Goal: Transaction & Acquisition: Book appointment/travel/reservation

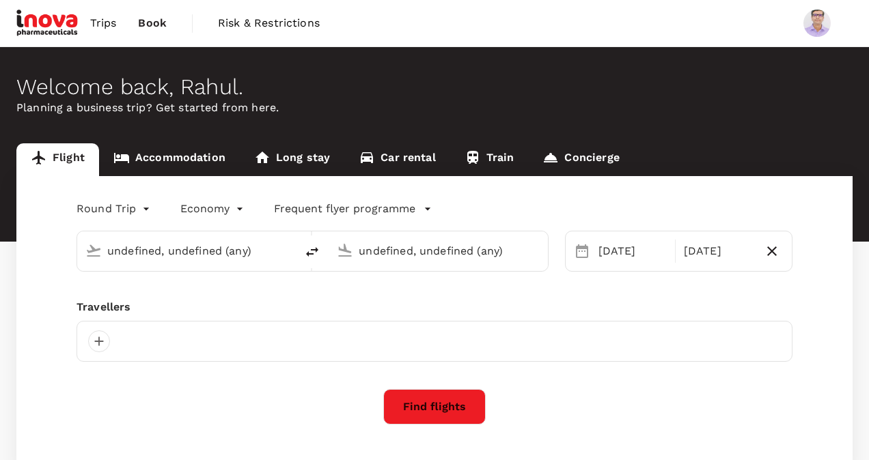
type input "Singapore Changi (SIN)"
type input "Suvarnabhumi Intl (BKK)"
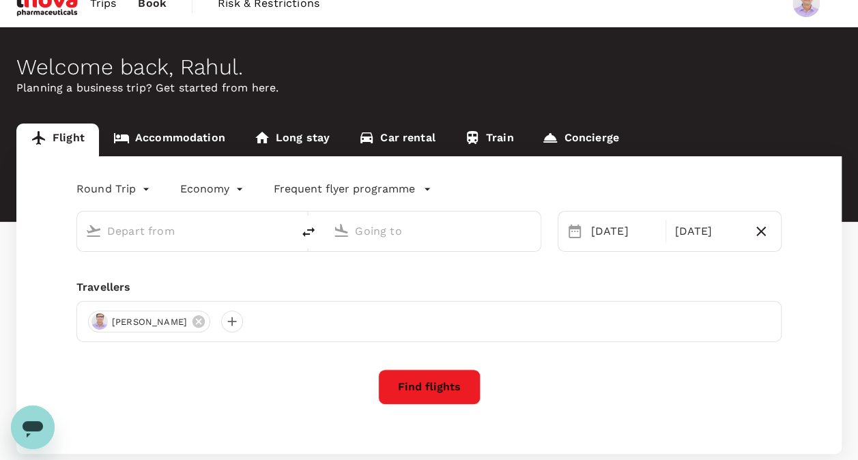
scroll to position [19, 0]
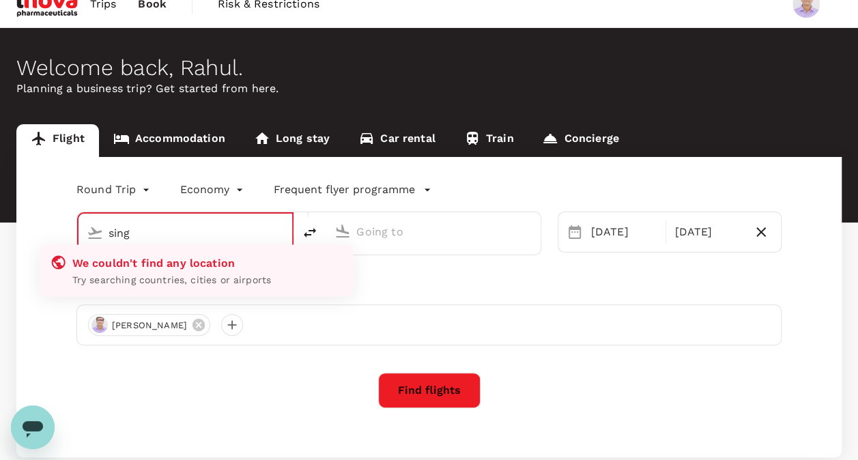
type input "singa"
click at [172, 225] on input "singa" at bounding box center [186, 233] width 155 height 21
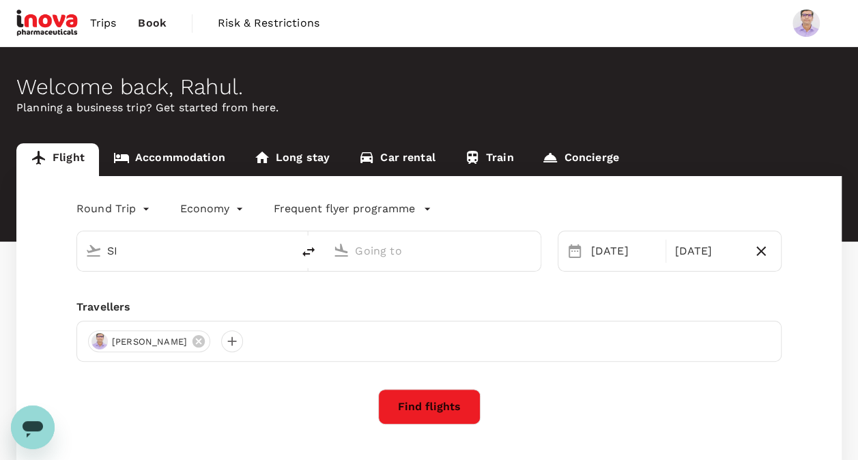
type input "S"
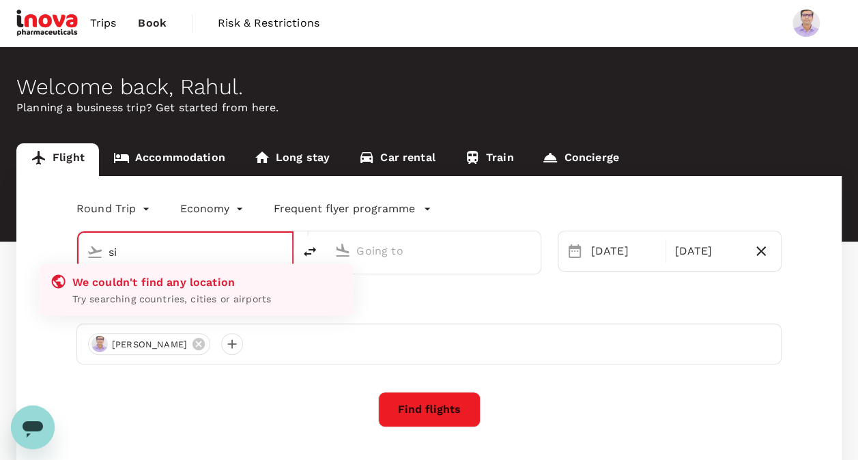
type input "s"
type input "S"
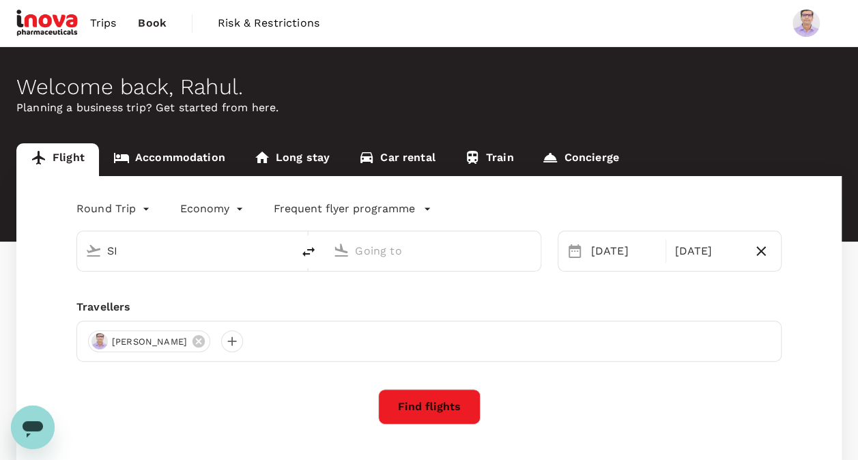
type input "S"
type input "BKK"
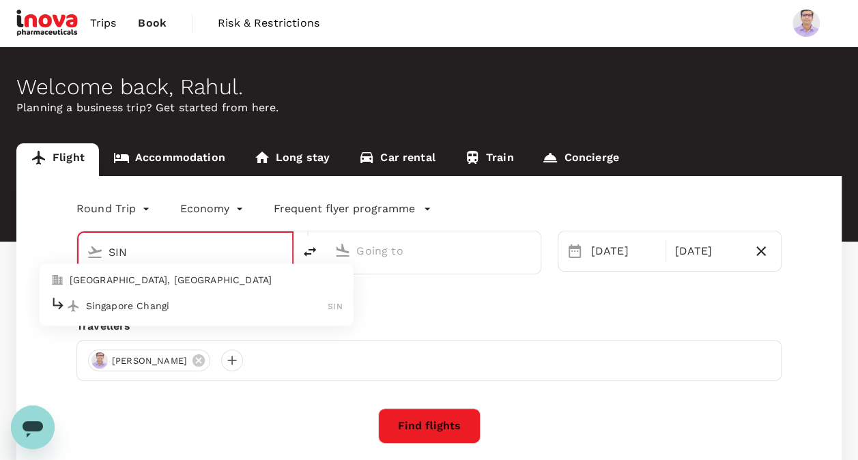
type input "Singapore Changi (SIN)"
type input "Suvarnabhumi Intl (BKK)"
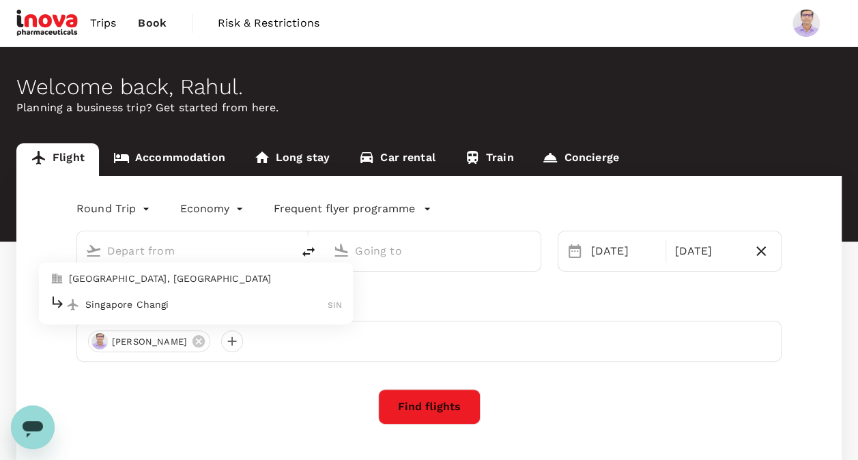
type input "Singapore Changi (SIN)"
type input "Suvarnabhumi Intl (BKK)"
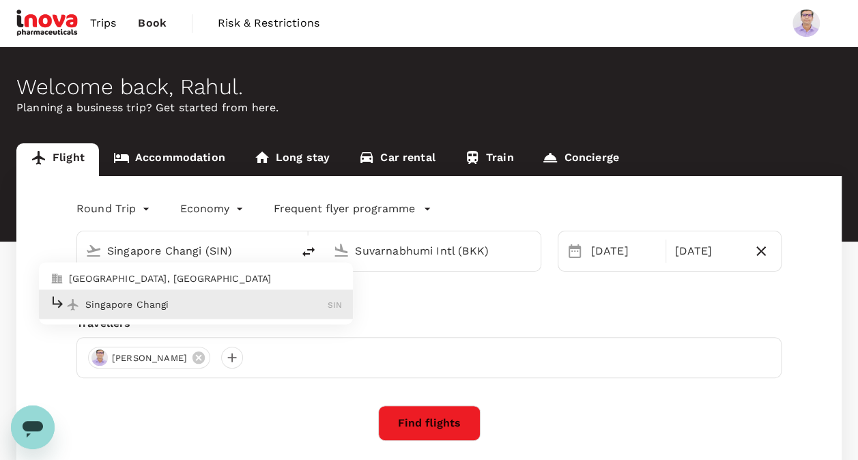
click at [139, 296] on div "Singapore Changi SIN" at bounding box center [196, 304] width 292 height 21
type input "Singapore Changi (SIN)"
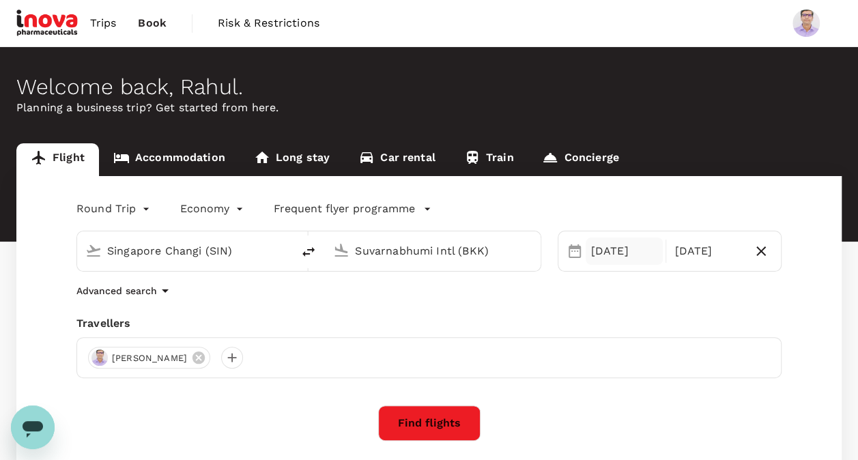
click at [619, 260] on div "29 Aug" at bounding box center [625, 251] width 78 height 27
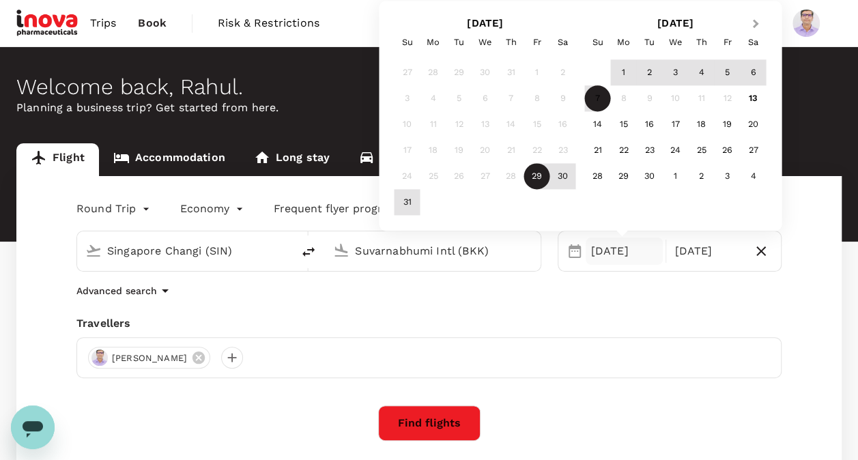
click at [757, 26] on button "Next Month" at bounding box center [757, 25] width 22 height 22
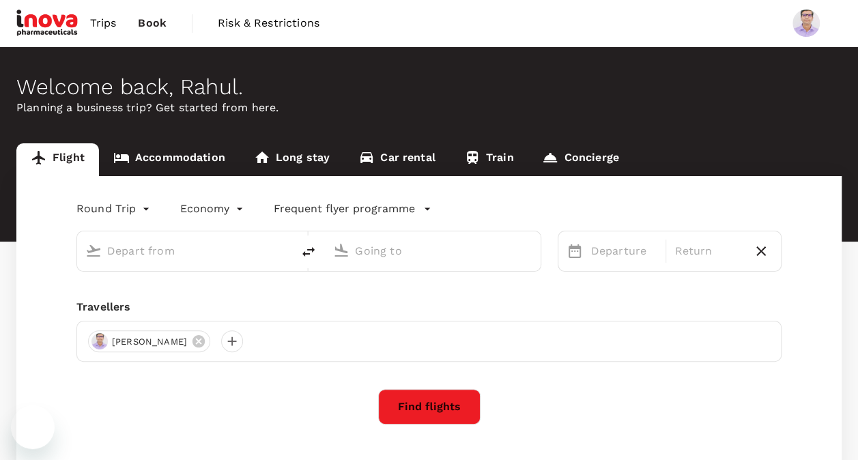
type input "Singapore Changi (SIN)"
type input "Suvarnabhumi Intl (BKK)"
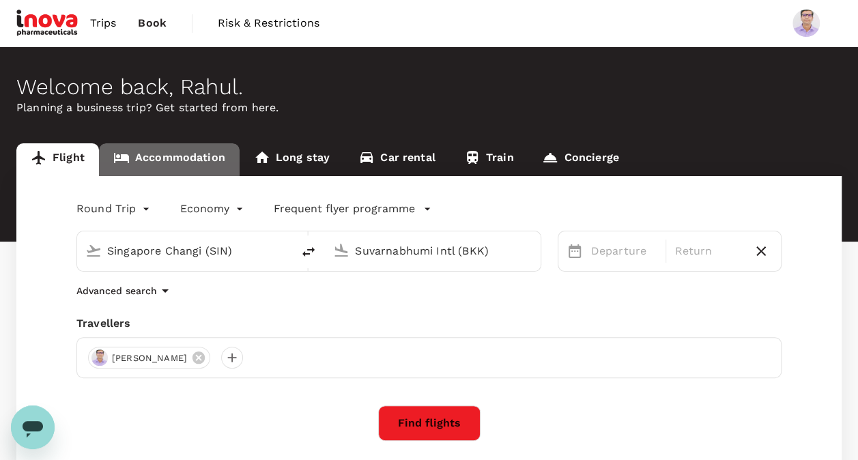
click at [182, 152] on link "Accommodation" at bounding box center [169, 159] width 141 height 33
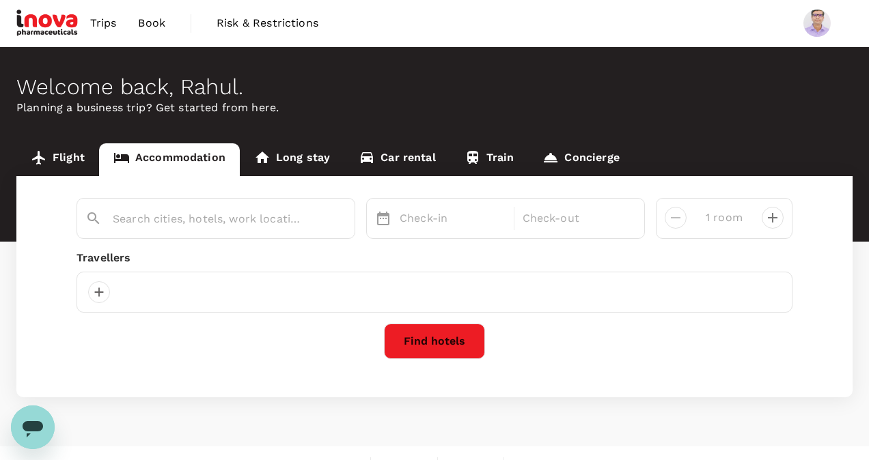
type input "[GEOGRAPHIC_DATA]"
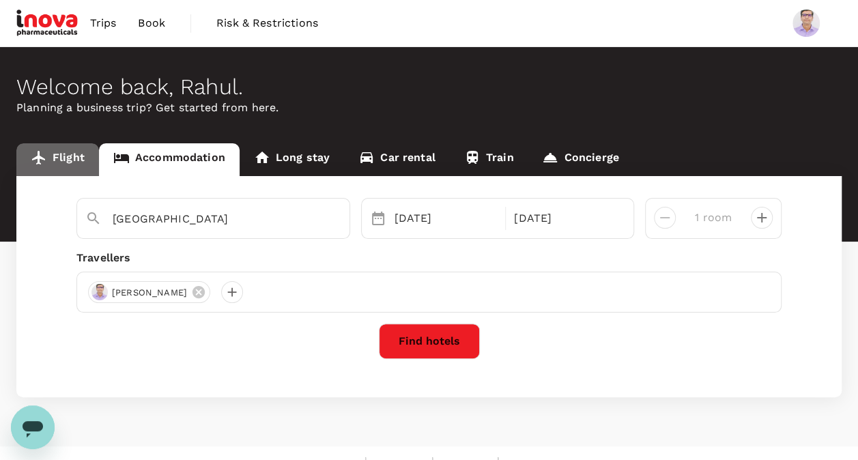
click at [74, 155] on link "Flight" at bounding box center [57, 159] width 83 height 33
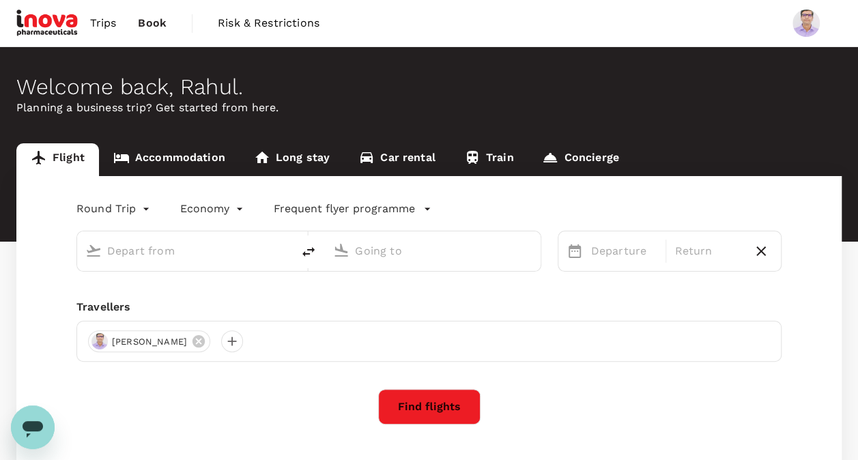
type input "Singapore Changi (SIN)"
type input "Suvarnabhumi Intl (BKK)"
type input "Singapore Changi (SIN)"
type input "Suvarnabhumi Intl (BKK)"
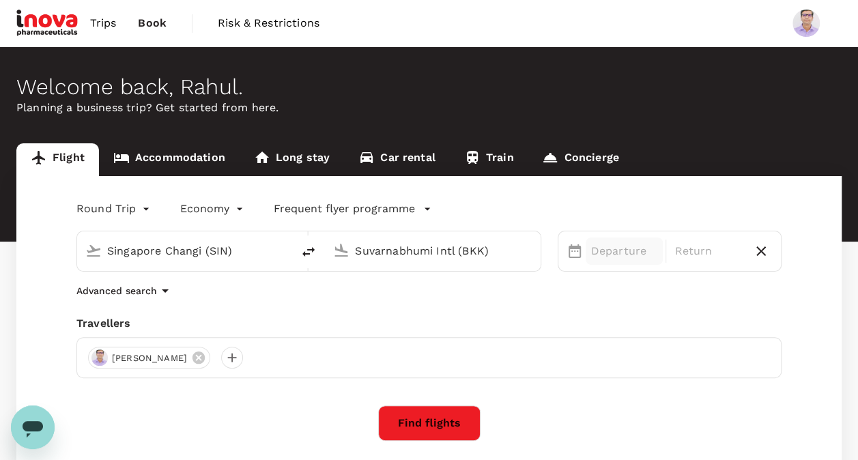
click at [608, 255] on p "Departure" at bounding box center [624, 251] width 67 height 16
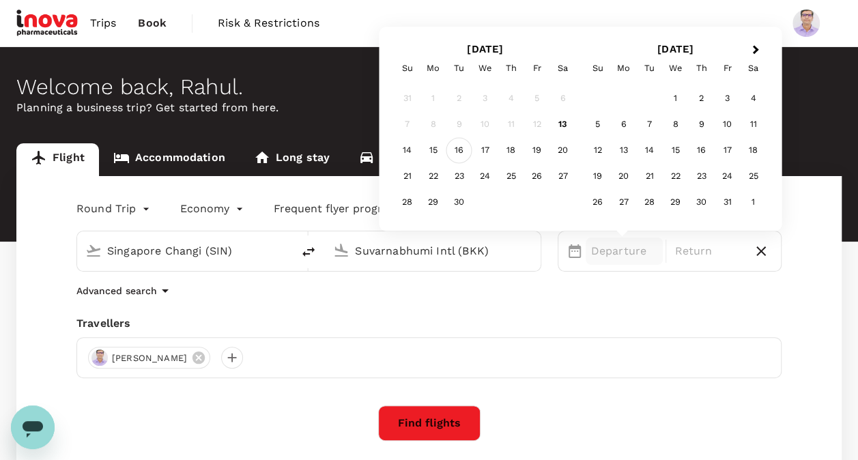
click at [468, 154] on div "16" at bounding box center [460, 151] width 26 height 26
click at [543, 157] on div "19" at bounding box center [538, 151] width 26 height 26
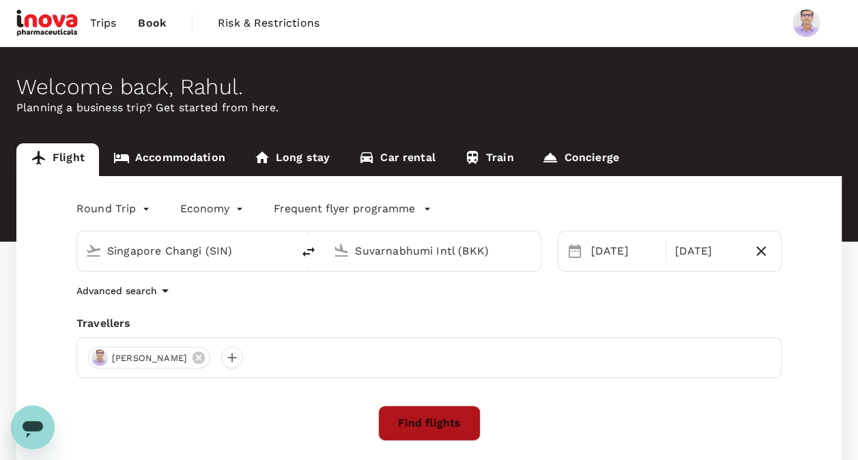
click at [417, 421] on button "Find flights" at bounding box center [429, 424] width 102 height 36
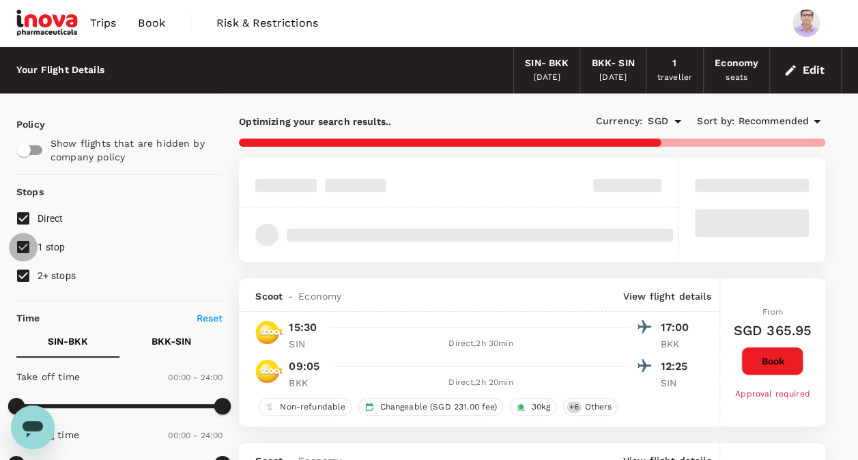
click at [25, 245] on input "1 stop" at bounding box center [23, 247] width 29 height 29
checkbox input "false"
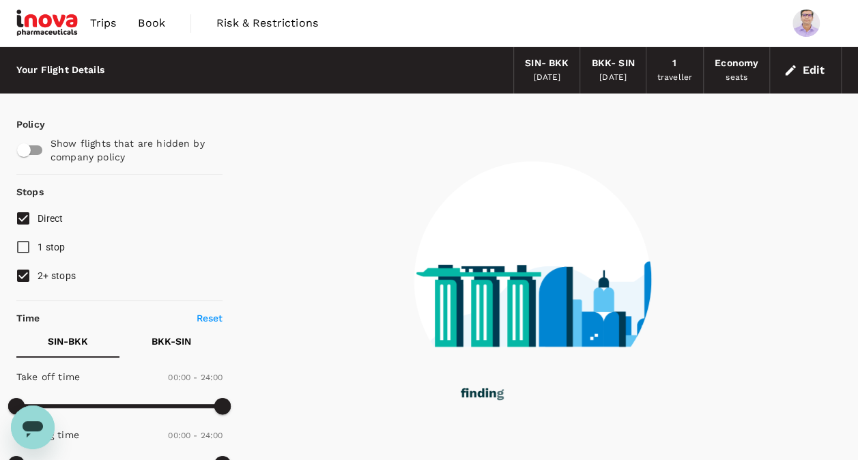
click at [26, 279] on input "2+ stops" at bounding box center [23, 276] width 29 height 29
checkbox input "false"
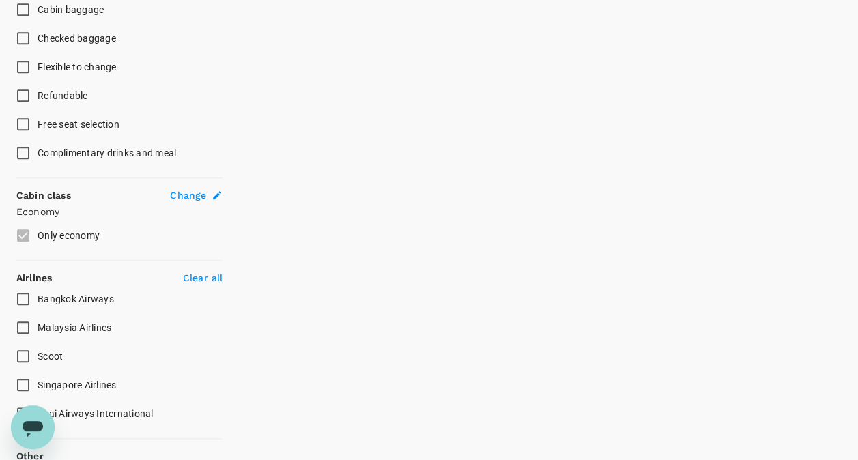
scroll to position [693, 0]
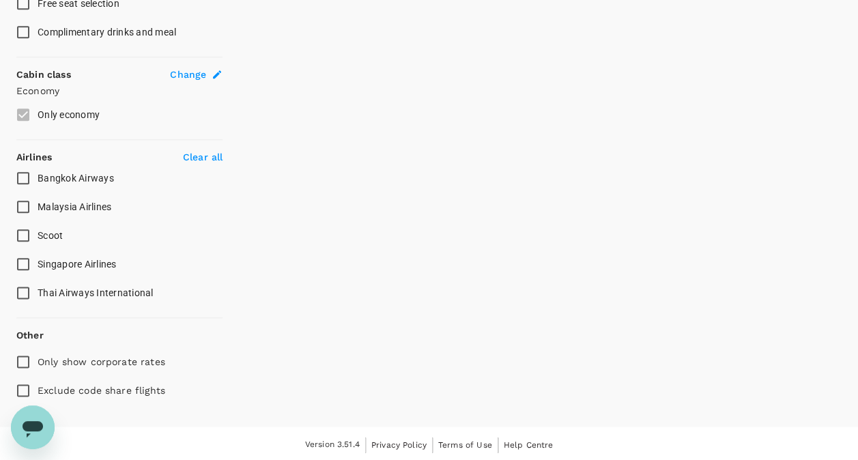
click at [102, 256] on span "Singapore Airlines" at bounding box center [77, 264] width 79 height 16
click at [38, 255] on input "Singapore Airlines" at bounding box center [23, 264] width 29 height 29
checkbox input "true"
click at [71, 290] on span "Thai Airways International" at bounding box center [96, 293] width 116 height 11
click at [38, 290] on input "Thai Airways International" at bounding box center [23, 293] width 29 height 29
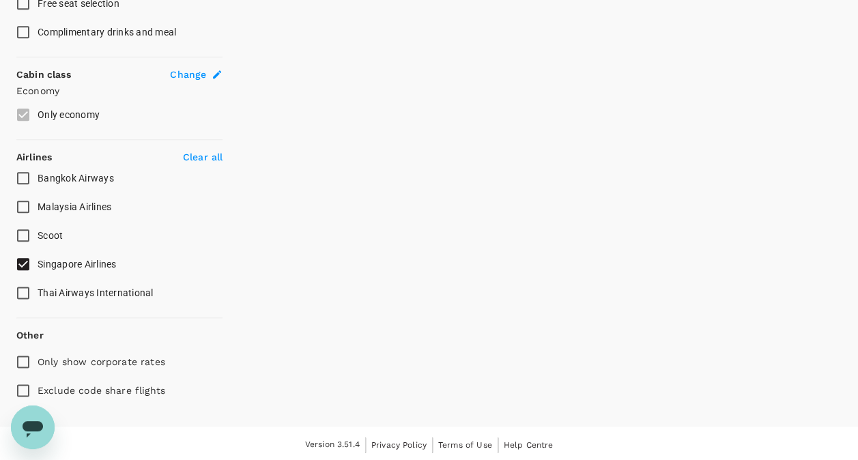
checkbox input "true"
type input "850"
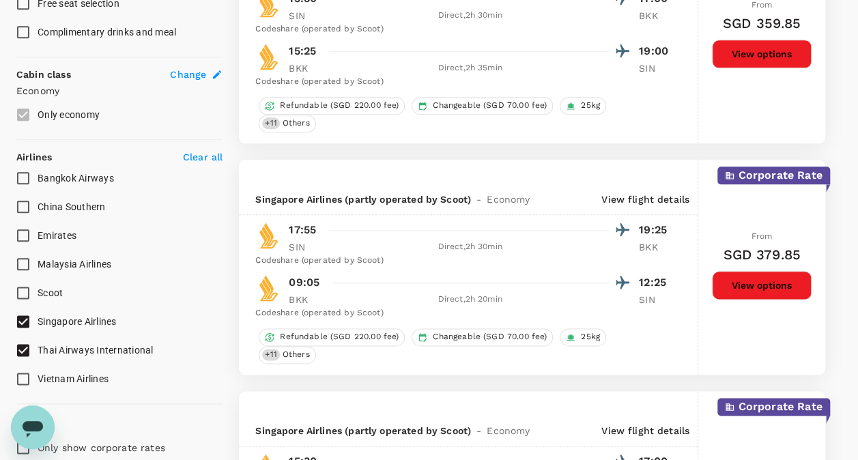
checkbox input "false"
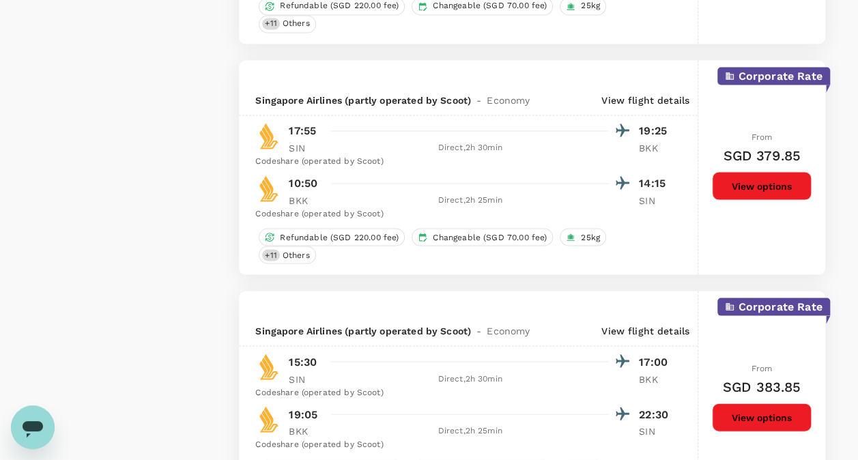
type input "1595"
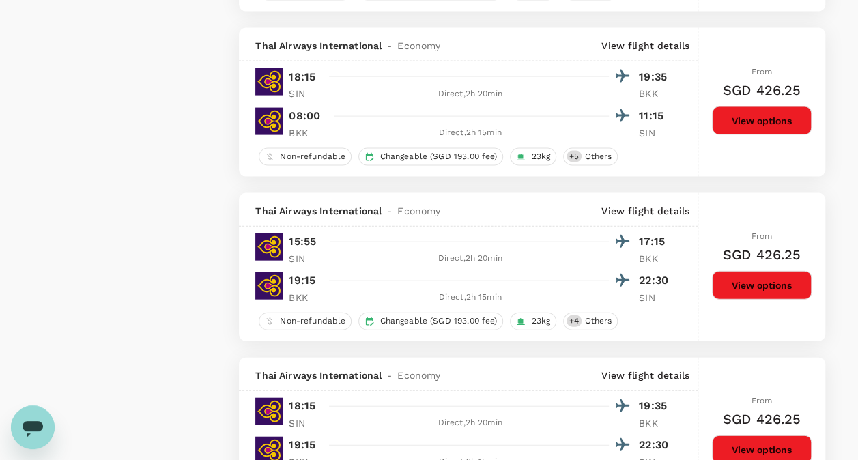
scroll to position [4017, 0]
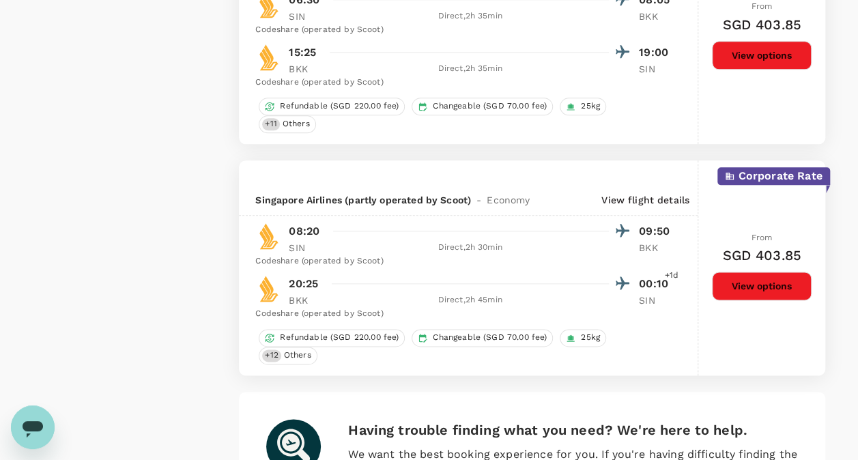
scroll to position [3314, 0]
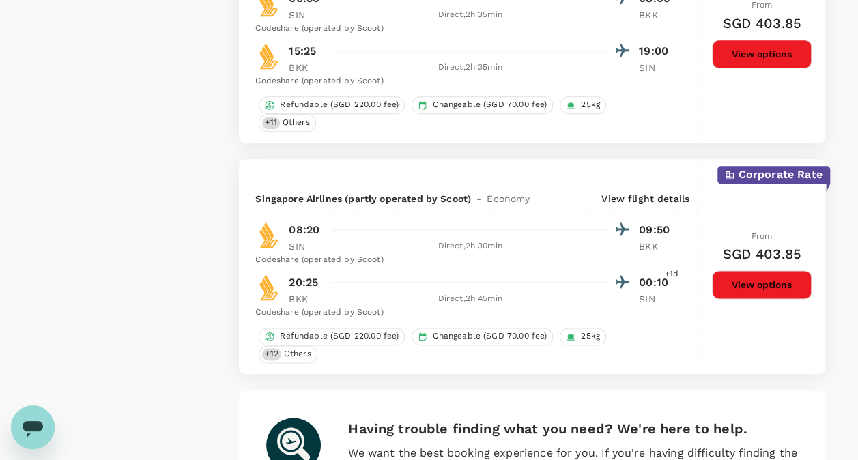
click at [339, 391] on div "Having trouble finding what you need? We're here to help. We want the best book…" at bounding box center [532, 468] width 587 height 154
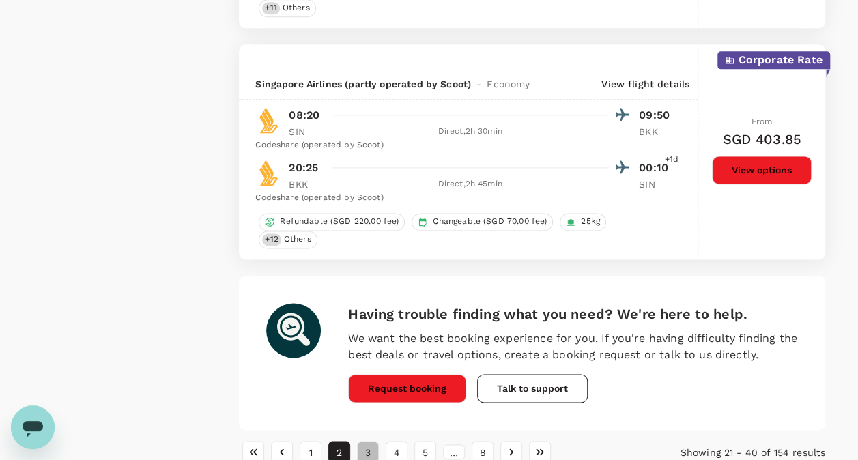
click at [368, 441] on button "3" at bounding box center [368, 452] width 22 height 22
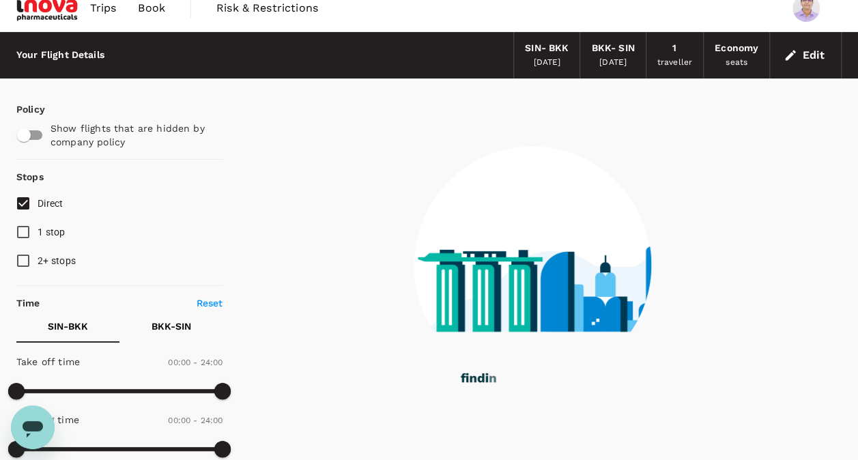
scroll to position [0, 0]
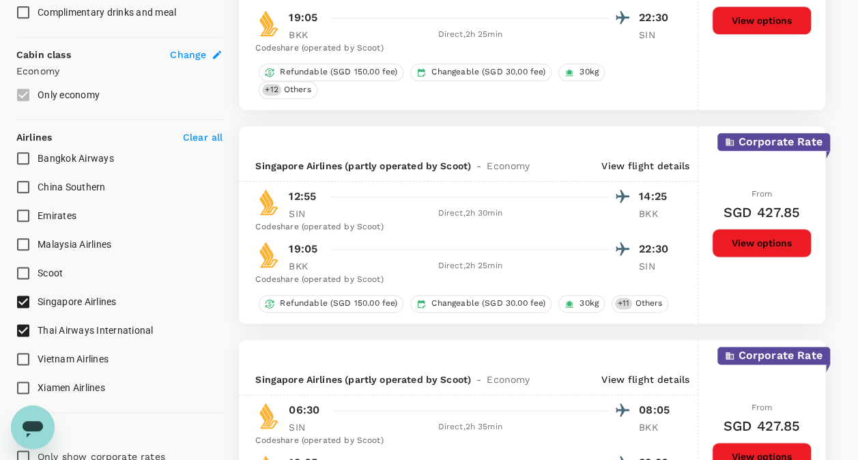
type input "SGD"
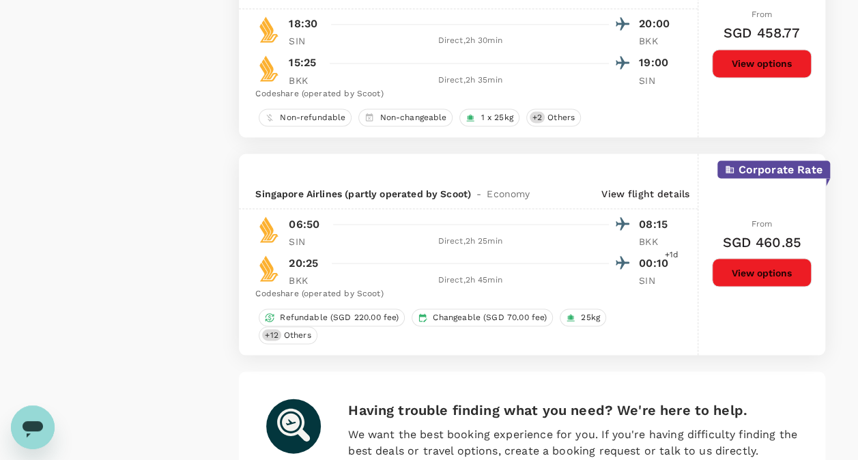
scroll to position [3791, 0]
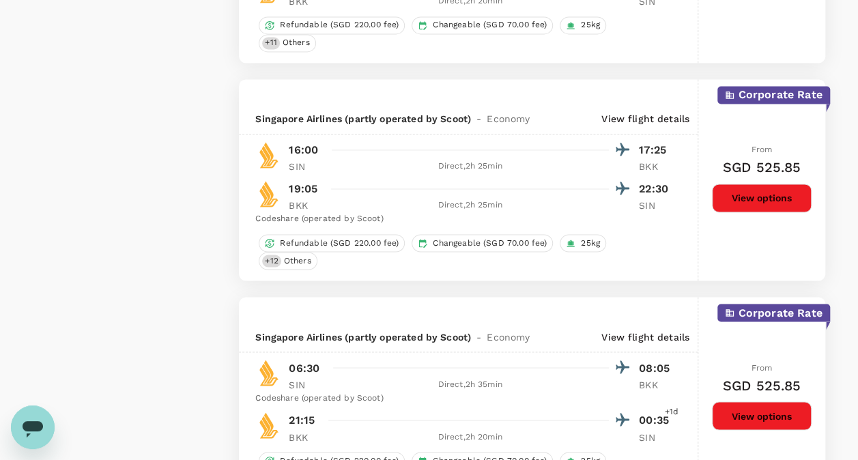
scroll to position [3836, 0]
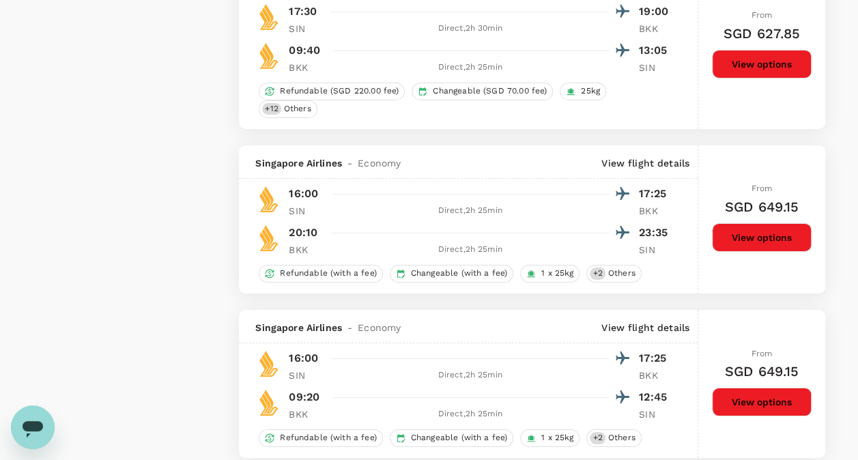
scroll to position [2235, 0]
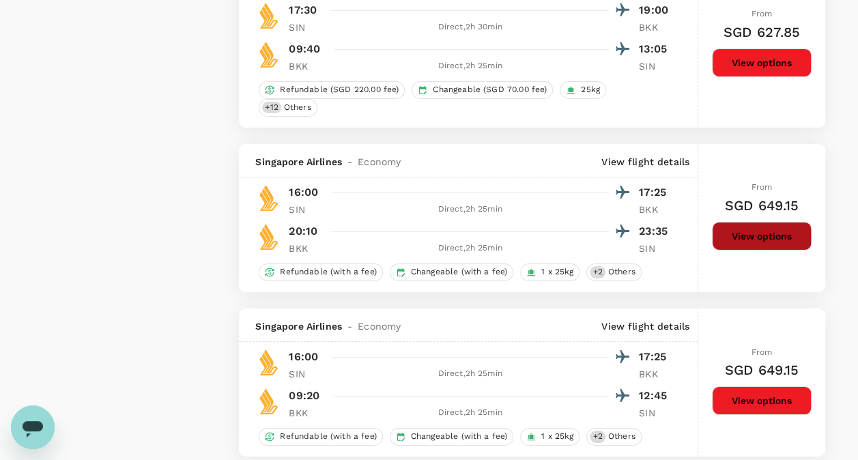
click at [761, 222] on button "View options" at bounding box center [762, 236] width 100 height 29
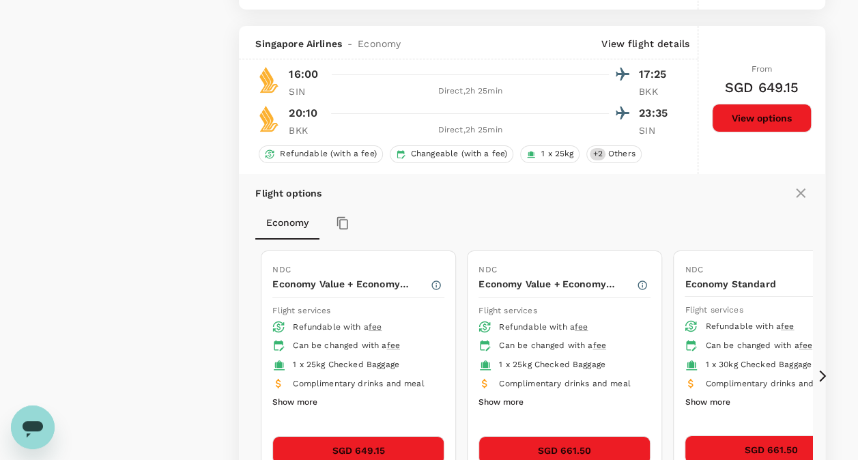
scroll to position [2362, 0]
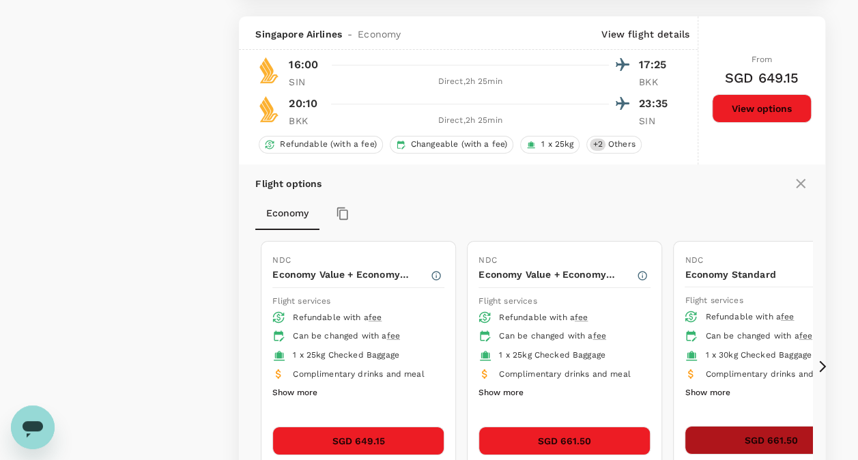
click at [740, 426] on button "SGD 661.50" at bounding box center [771, 440] width 172 height 29
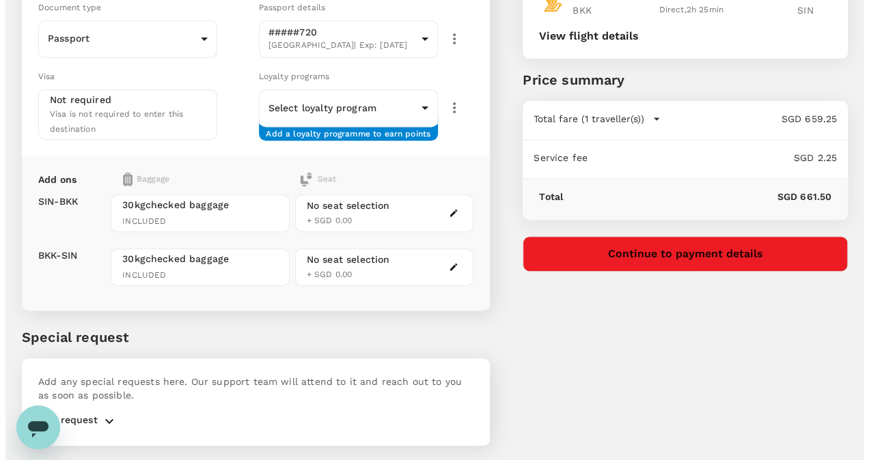
scroll to position [204, 0]
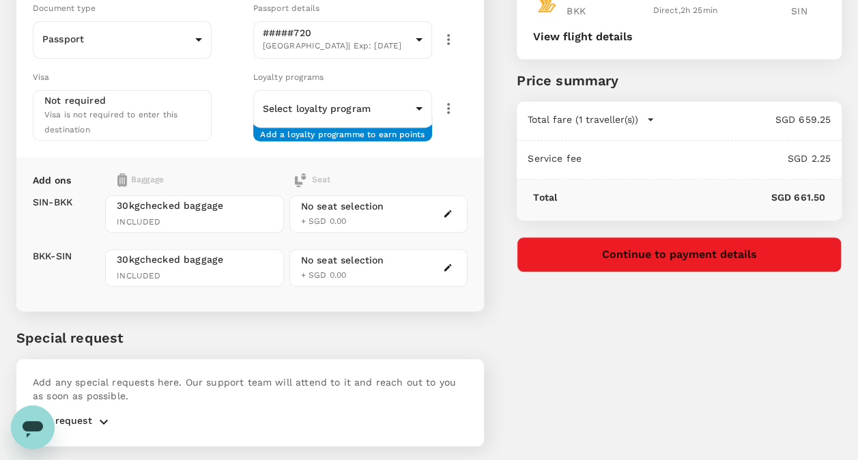
click at [667, 253] on button "Continue to payment details" at bounding box center [679, 255] width 325 height 36
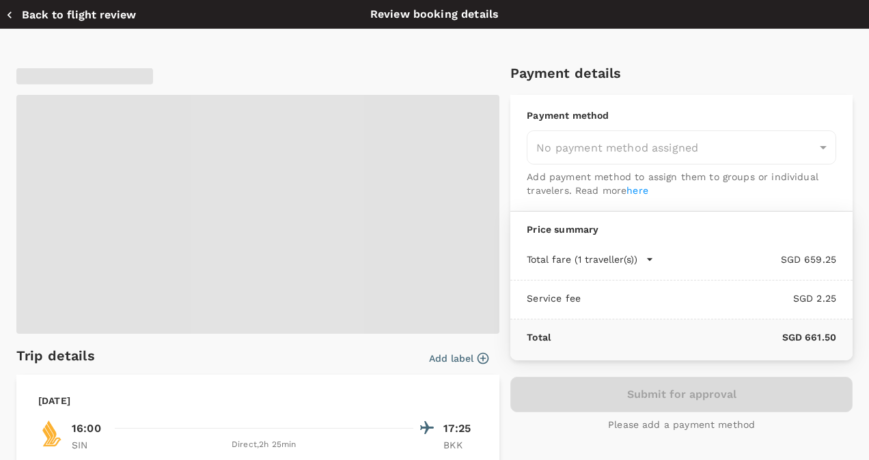
type input "9e677c2c-1b51-4fb9-8b8e-e61d94c42ce6"
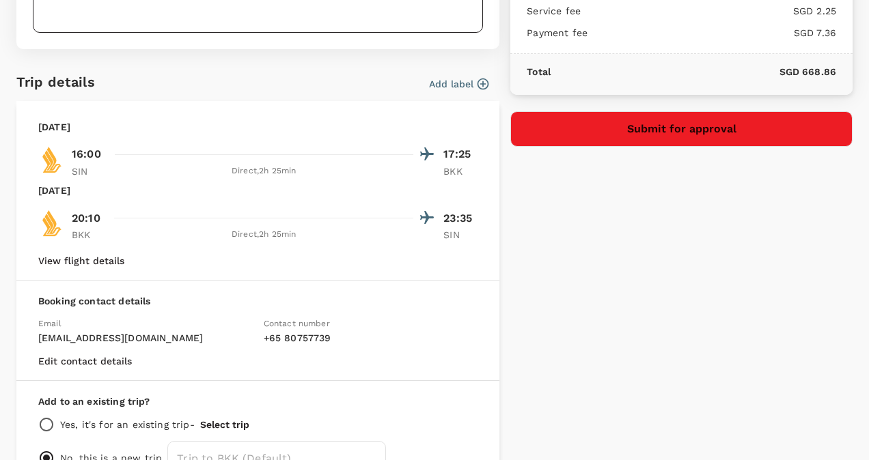
scroll to position [247, 0]
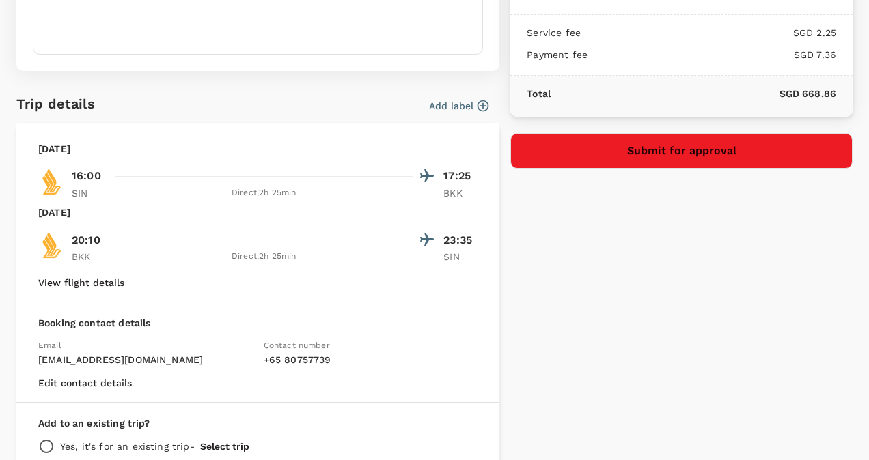
click at [59, 285] on button "View flight details" at bounding box center [81, 282] width 86 height 11
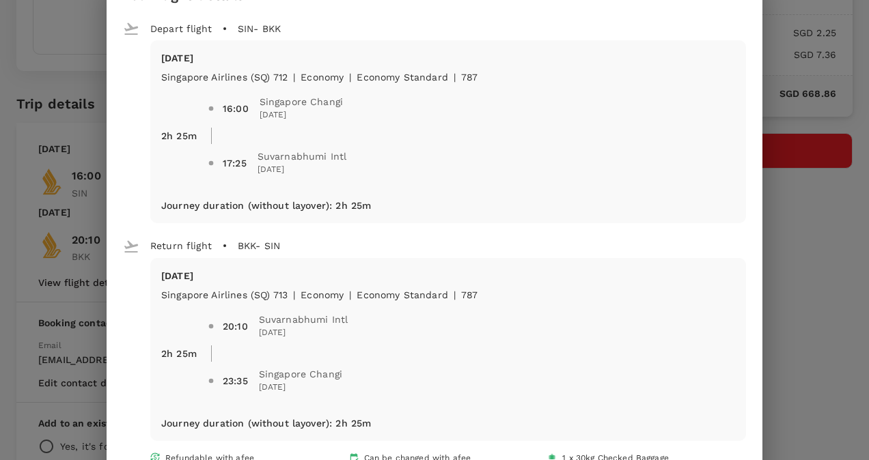
scroll to position [0, 0]
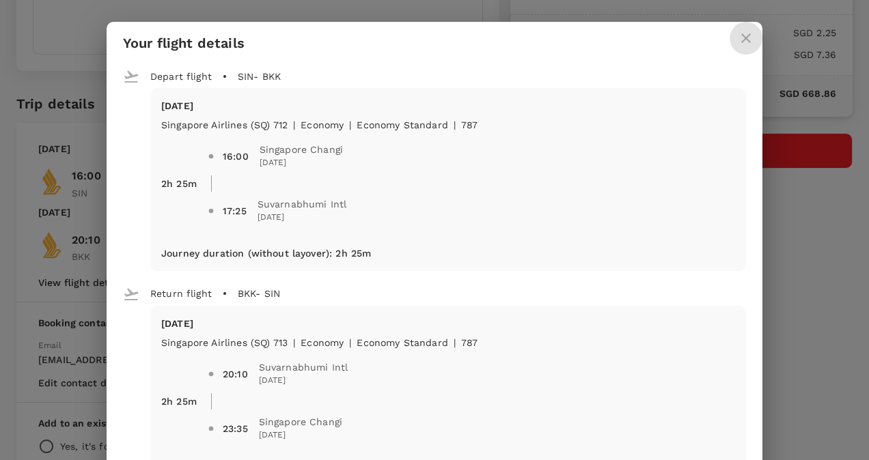
click at [738, 35] on icon "close" at bounding box center [746, 38] width 16 height 16
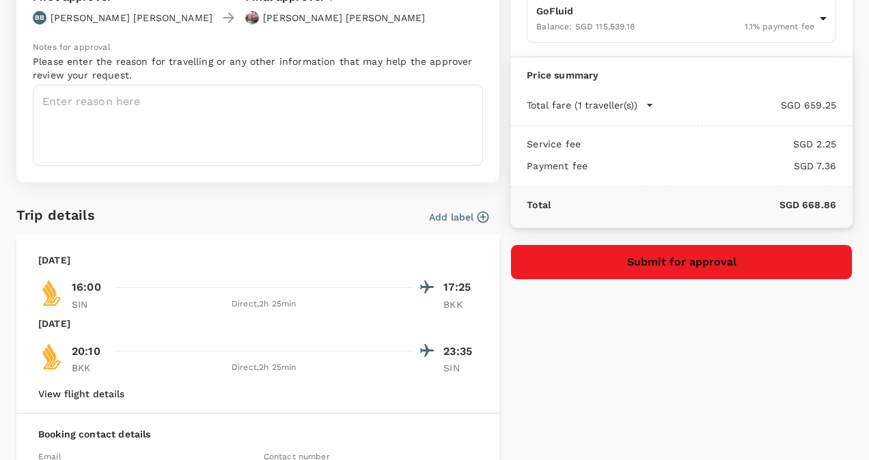
scroll to position [146, 0]
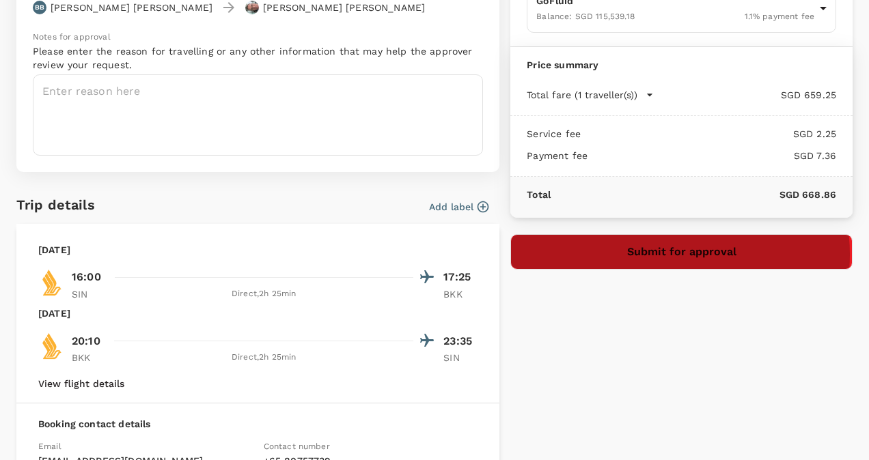
click at [654, 252] on button "Submit for approval" at bounding box center [681, 252] width 342 height 36
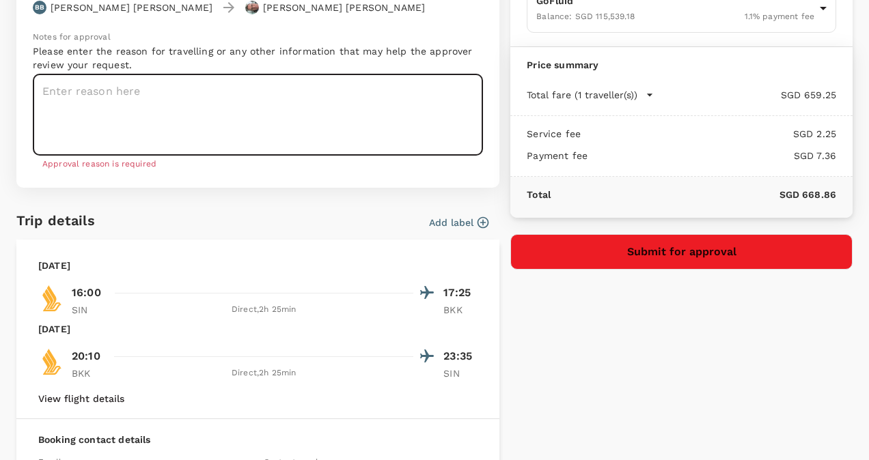
click at [302, 100] on textarea at bounding box center [258, 114] width 450 height 81
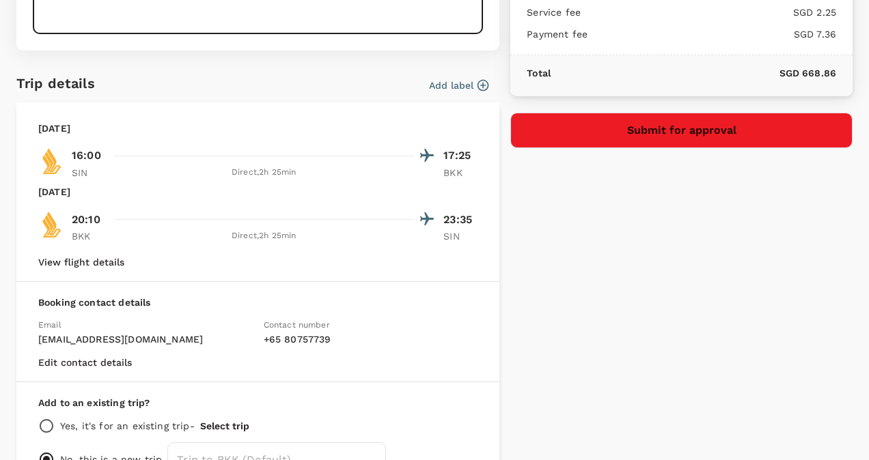
scroll to position [266, 0]
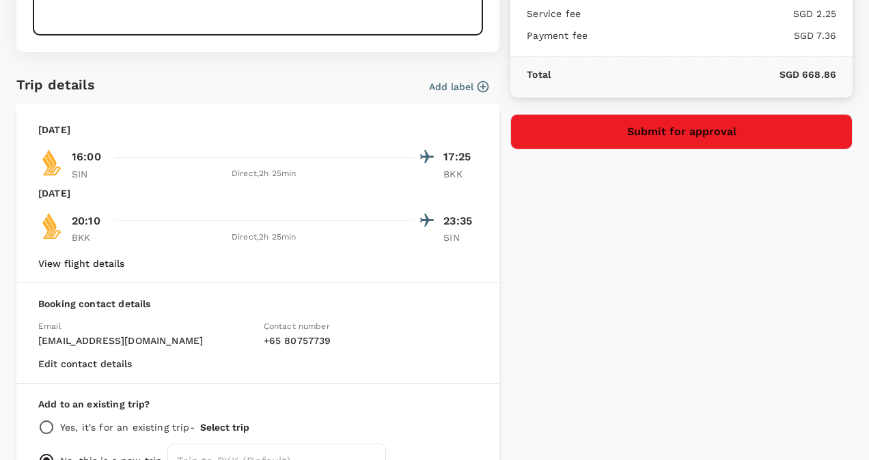
type textarea "iSODINE SUGAR PASTE SCALE UP BATCHES"
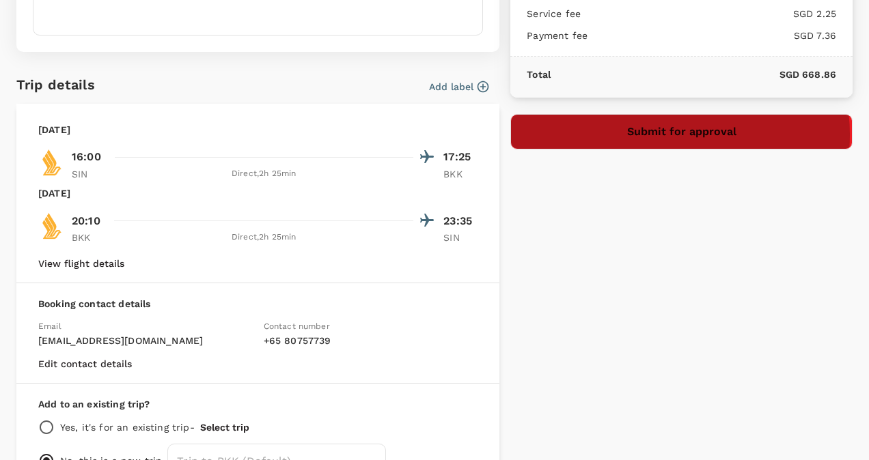
click at [665, 132] on button "Submit for approval" at bounding box center [681, 132] width 342 height 36
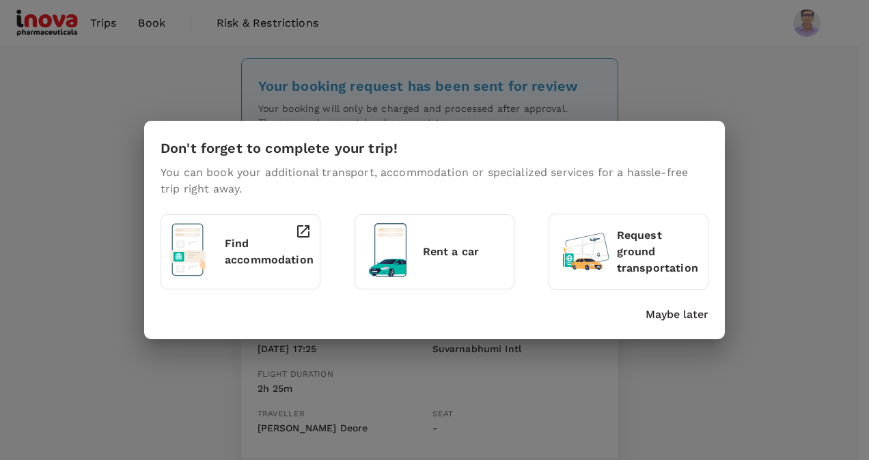
click at [249, 264] on p "Find accommodation" at bounding box center [269, 252] width 89 height 33
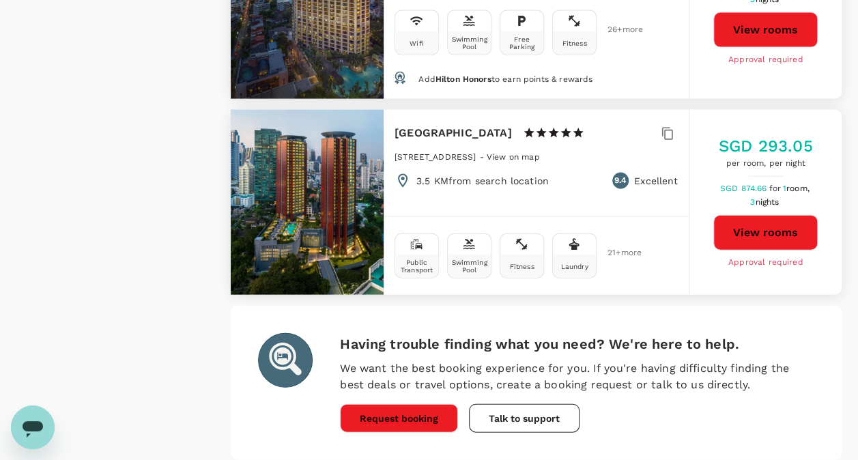
scroll to position [4048, 0]
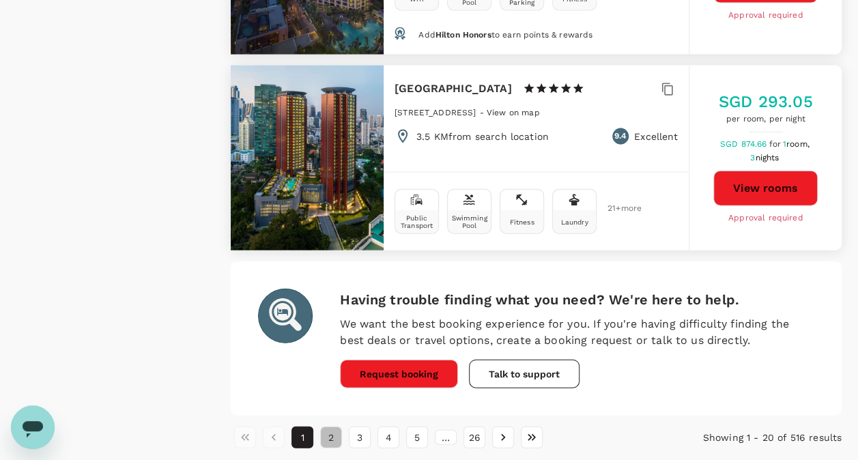
click at [329, 427] on button "2" at bounding box center [331, 438] width 22 height 22
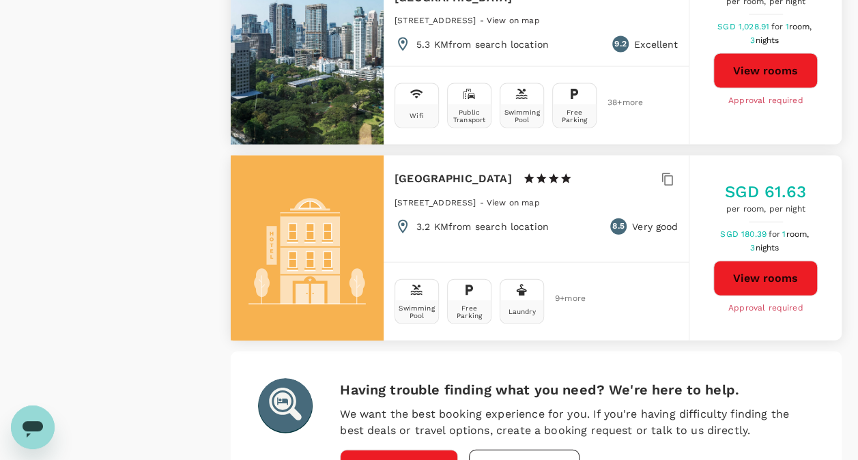
scroll to position [4068, 0]
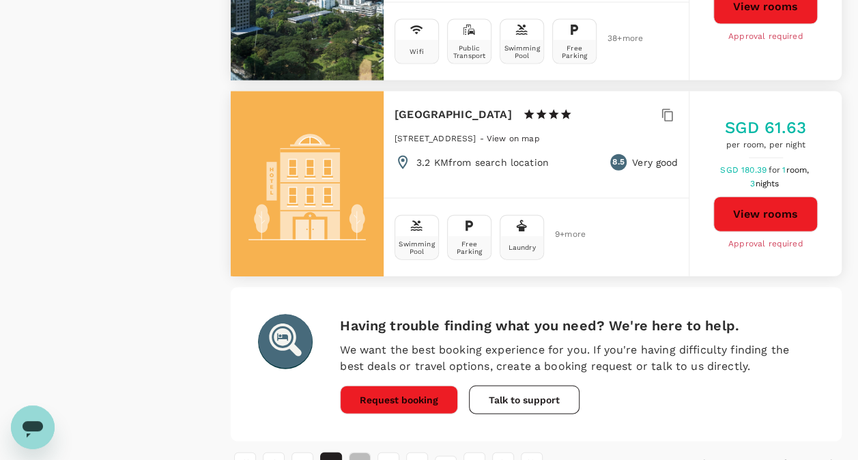
click at [362, 453] on button "3" at bounding box center [360, 464] width 22 height 22
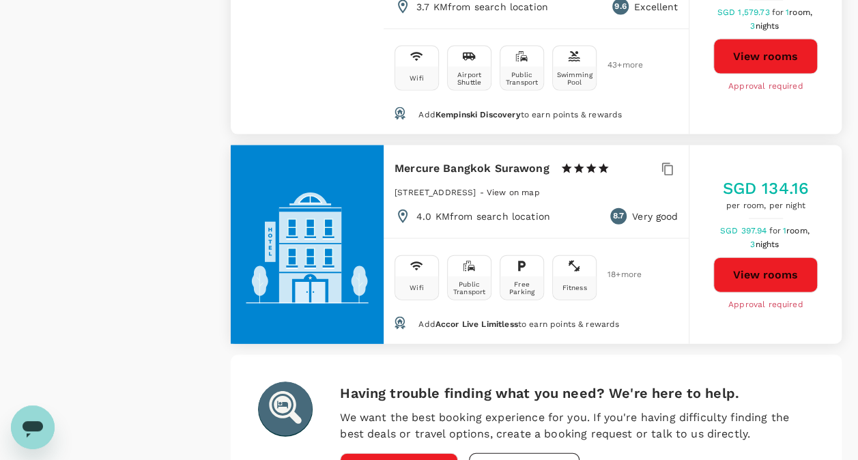
scroll to position [4031, 0]
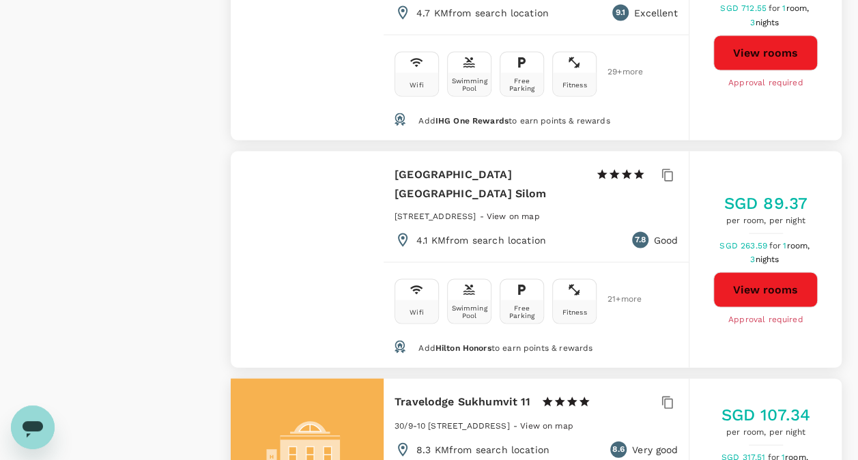
scroll to position [4043, 0]
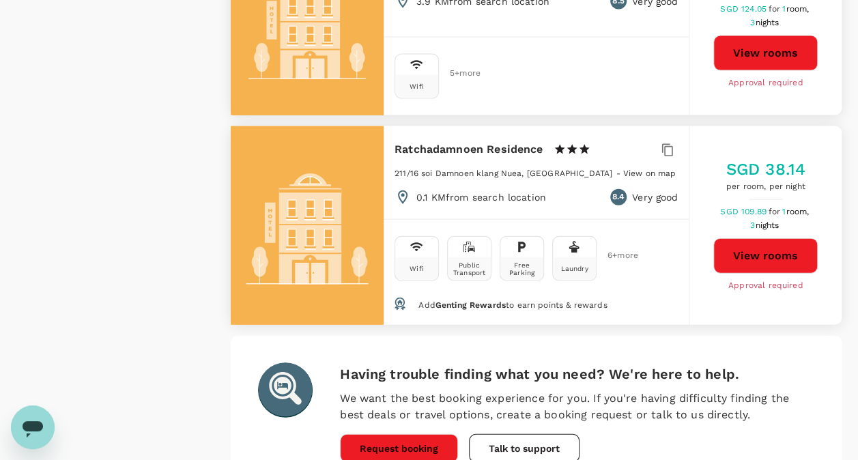
scroll to position [4055, 0]
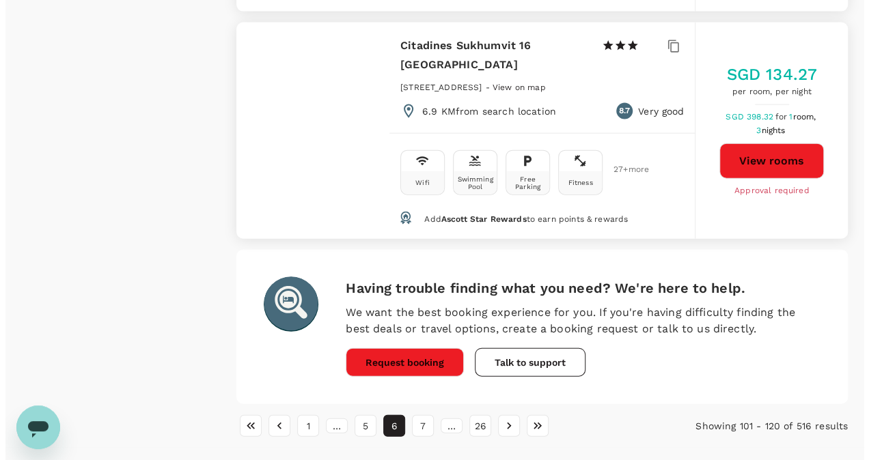
scroll to position [4052, 0]
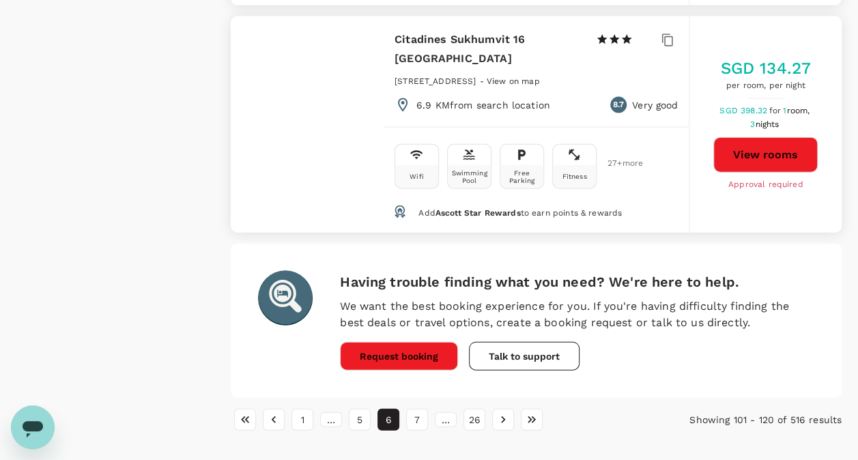
type input "499.79"
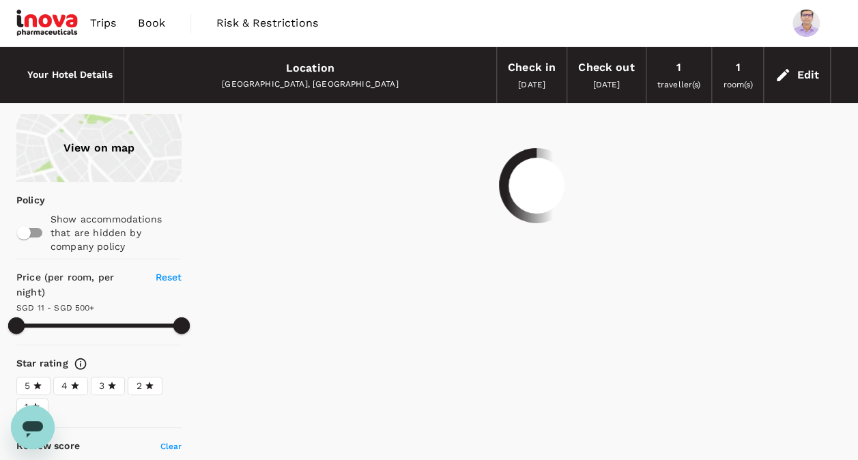
type input "499.79"
type input "8.79"
type input "499.79"
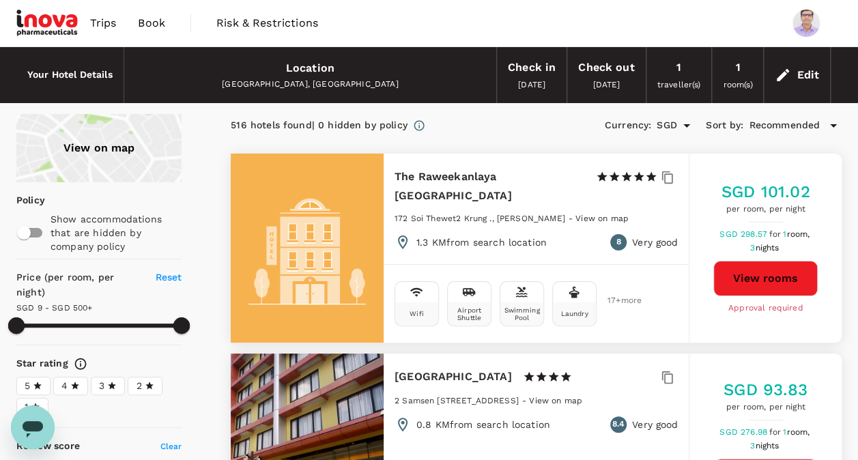
click at [331, 74] on div "Location" at bounding box center [310, 68] width 48 height 19
click at [301, 79] on div "Bangkok, Thailand" at bounding box center [310, 85] width 350 height 14
click at [796, 68] on div "Edit" at bounding box center [797, 75] width 66 height 48
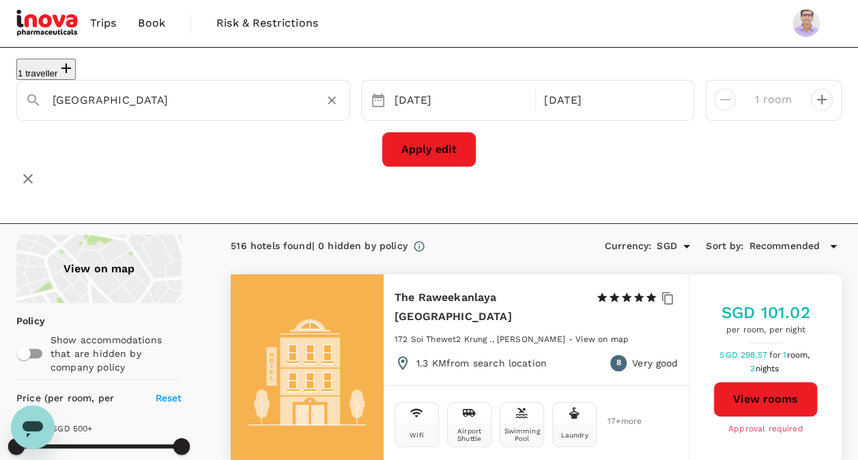
click at [137, 98] on input "[GEOGRAPHIC_DATA]" at bounding box center [178, 99] width 251 height 21
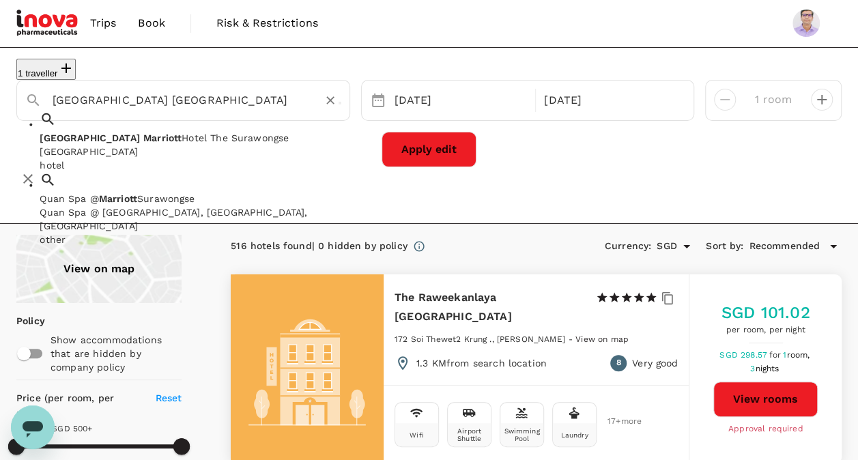
drag, startPoint x: 152, startPoint y: 104, endPoint x: 290, endPoint y: 109, distance: 138.1
click at [290, 109] on input "Bangkok Marriott Marquis Queens Park" at bounding box center [178, 99] width 251 height 21
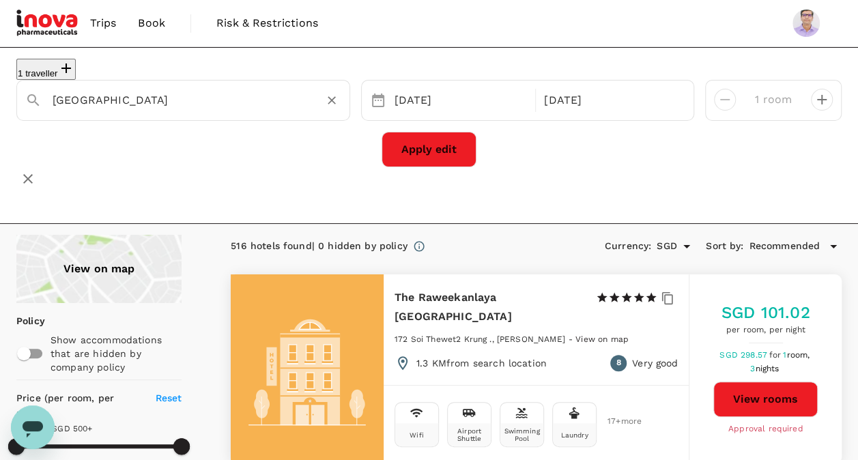
type input "Bangkok Marriott Hotel The Surawongse"
click at [403, 141] on button "Apply edit" at bounding box center [429, 150] width 95 height 36
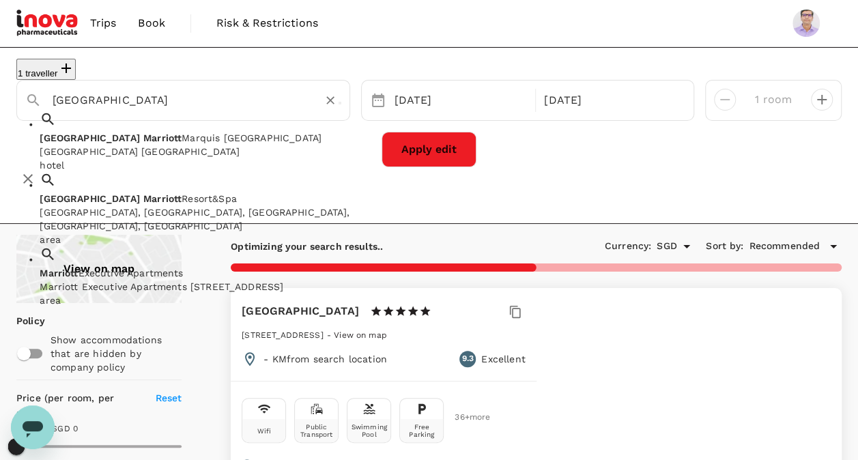
drag, startPoint x: 150, startPoint y: 102, endPoint x: 310, endPoint y: 117, distance: 161.2
click at [310, 117] on div "Bangkok Marriott Hotel The Surawongse Bangkok Marriott Marquis Queens Park Bang…" at bounding box center [183, 100] width 334 height 41
type input "B"
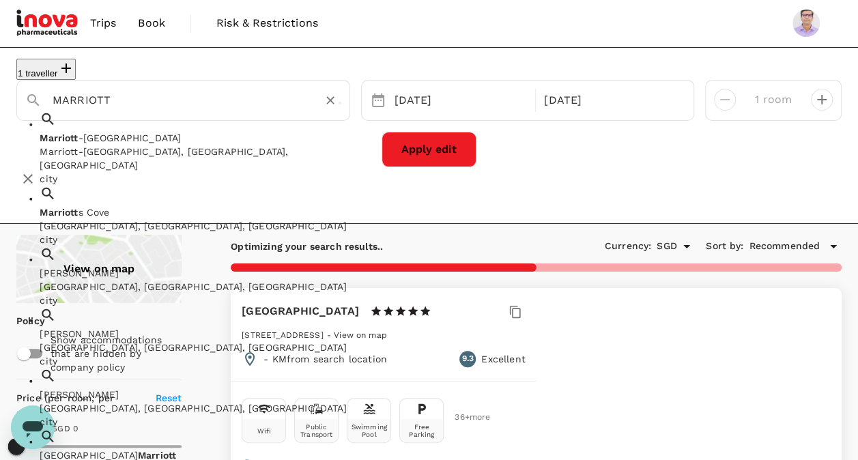
type input "MARRIOTT"
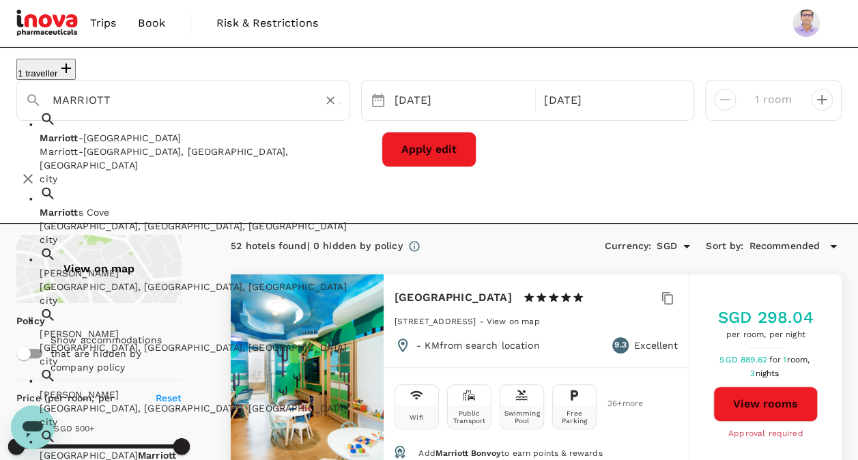
type input "499.34"
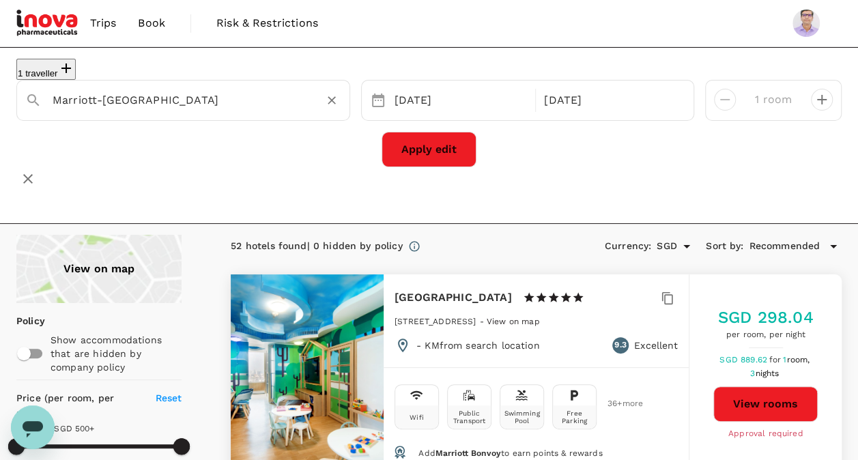
click at [310, 112] on div "Marriott-Slaterville" at bounding box center [177, 95] width 327 height 34
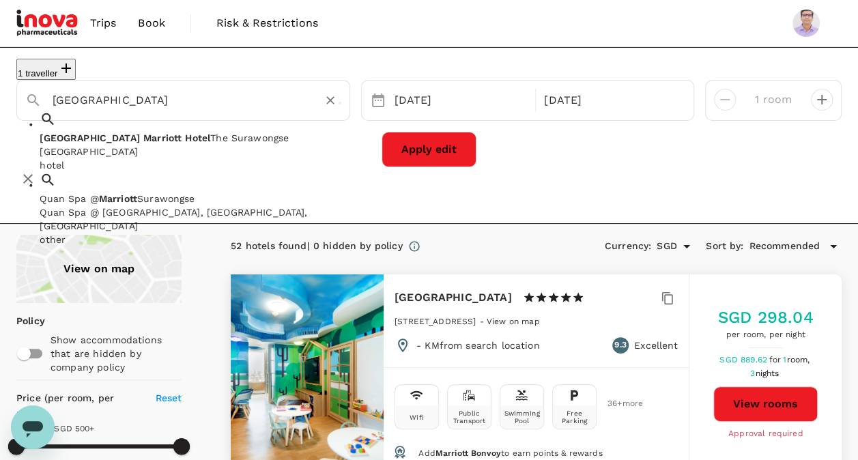
drag, startPoint x: 201, startPoint y: 102, endPoint x: 95, endPoint y: 102, distance: 105.9
click at [95, 102] on input "Bangkok Marriott HOTEL" at bounding box center [178, 99] width 251 height 21
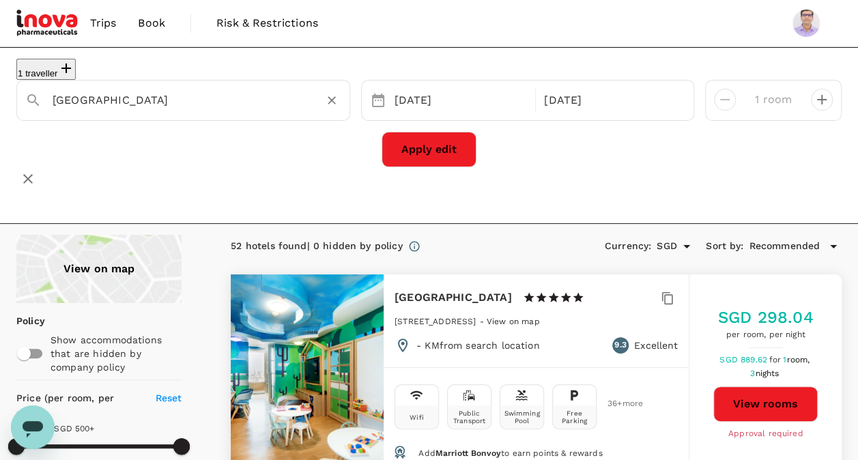
type input "[GEOGRAPHIC_DATA]"
click at [420, 156] on button "Apply edit" at bounding box center [429, 150] width 95 height 36
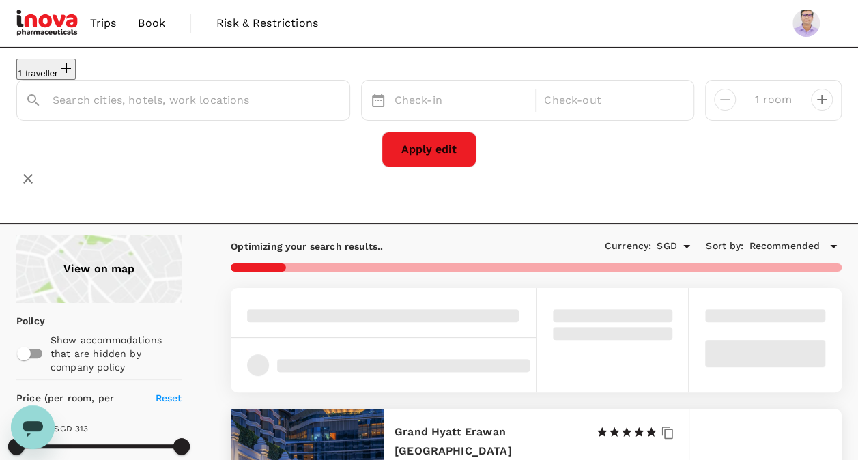
type input "[GEOGRAPHIC_DATA]"
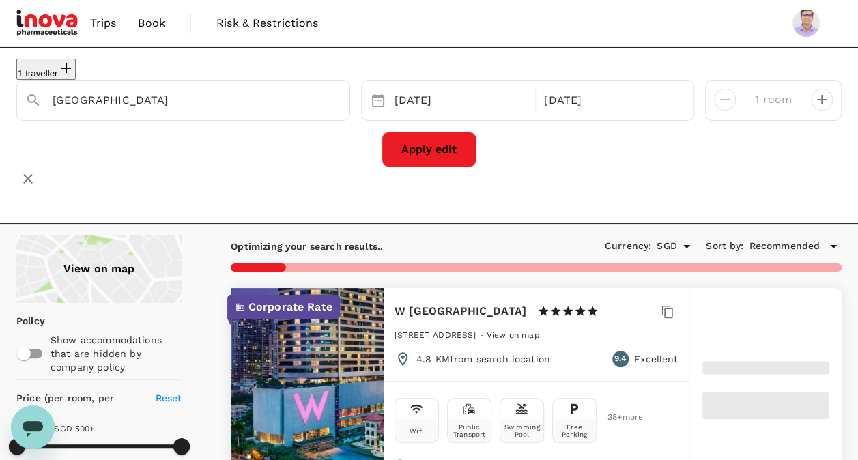
type input "499.79"
type input "8.79"
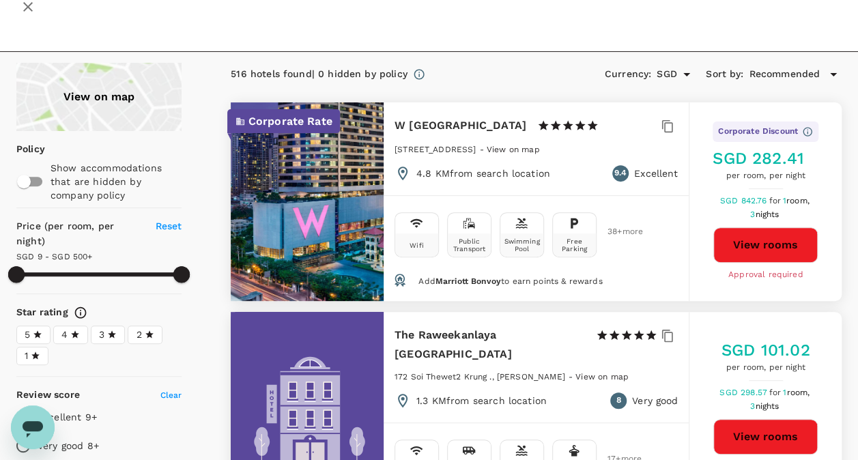
scroll to position [174, 0]
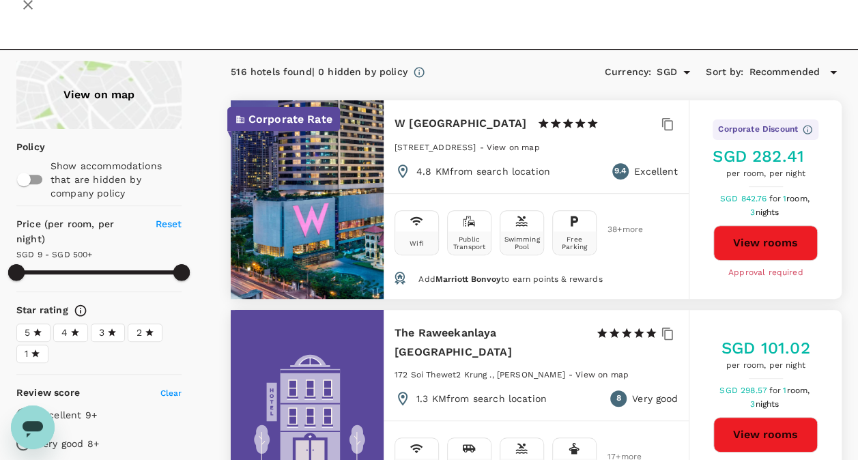
click at [39, 326] on div "5" at bounding box center [34, 333] width 18 height 14
click at [0, 0] on input "5" at bounding box center [0, 0] width 0 height 0
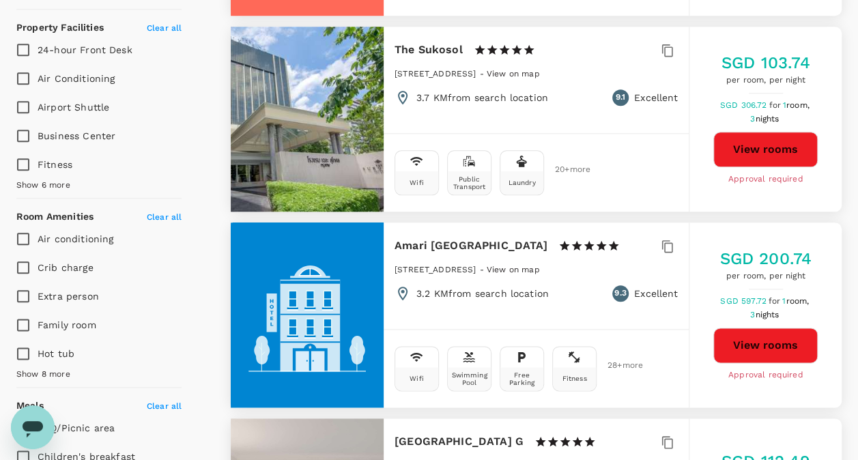
type input "499.79"
type input "SGD"
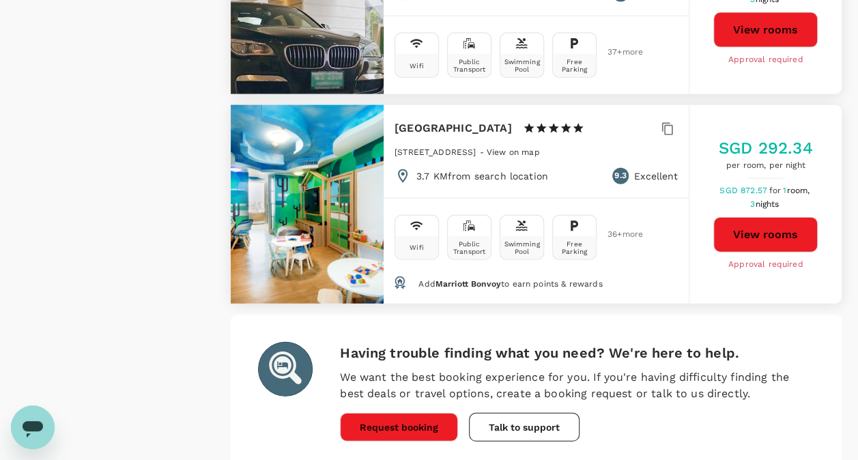
scroll to position [4139, 0]
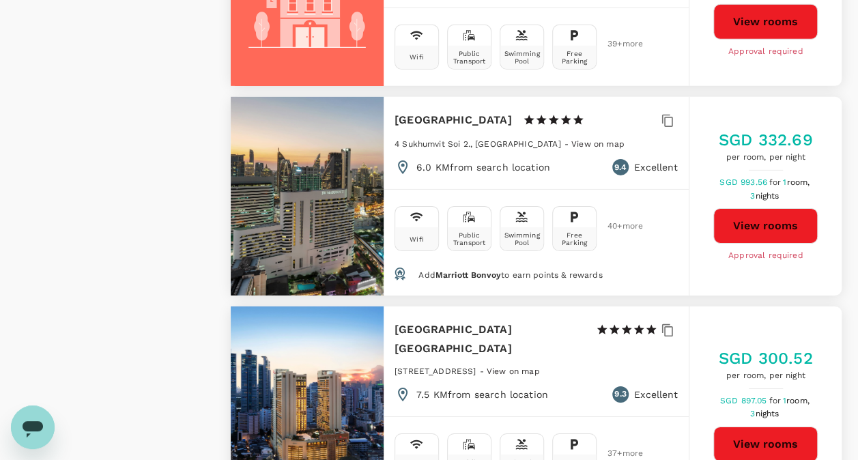
scroll to position [2100, 0]
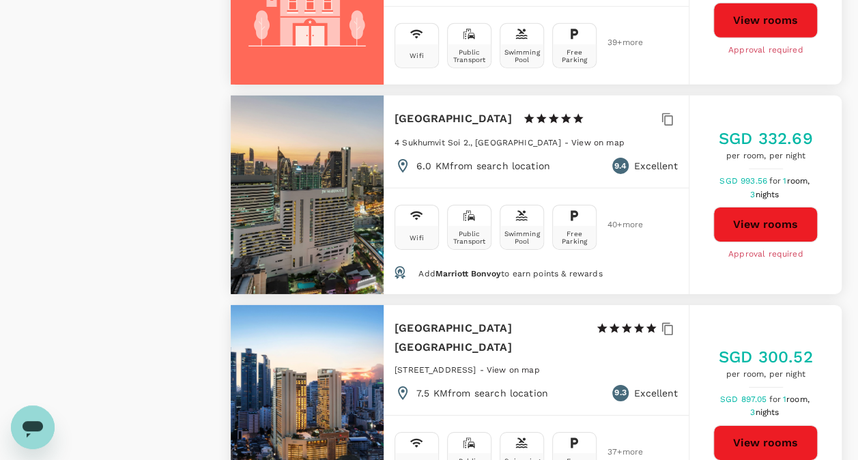
click at [335, 305] on div at bounding box center [307, 413] width 153 height 216
click at [796, 425] on button "View rooms" at bounding box center [766, 443] width 104 height 36
click at [756, 207] on button "View rooms" at bounding box center [766, 225] width 104 height 36
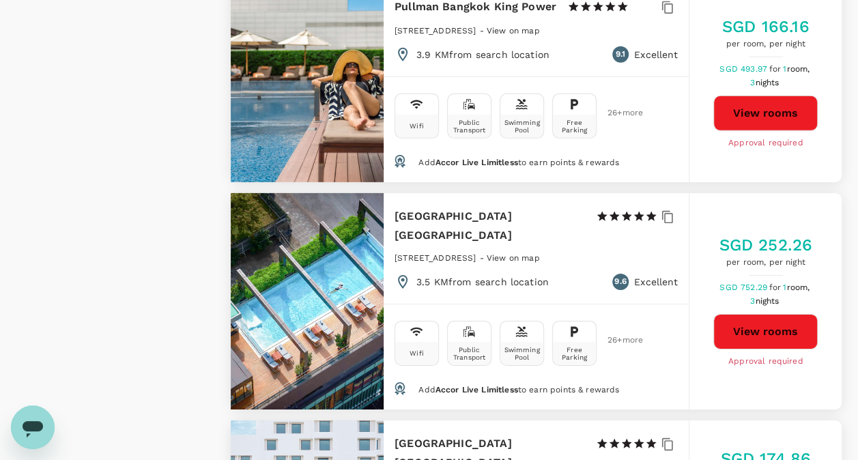
type input "499.79"
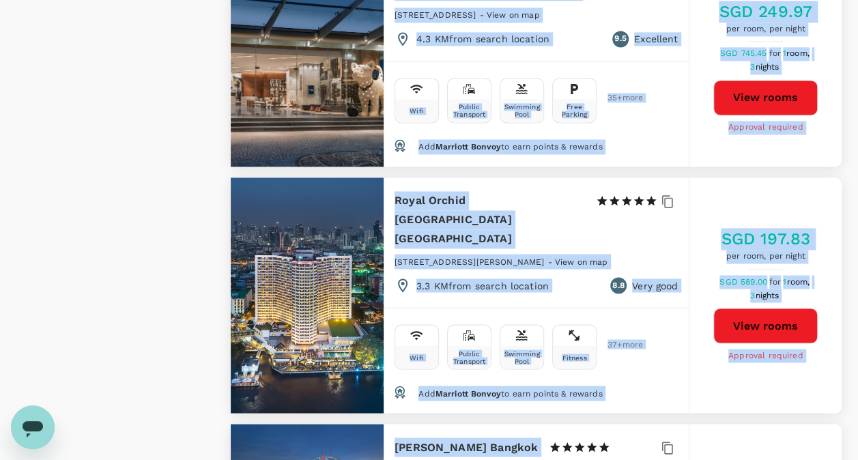
drag, startPoint x: 464, startPoint y: 380, endPoint x: 402, endPoint y: 486, distance: 123.7
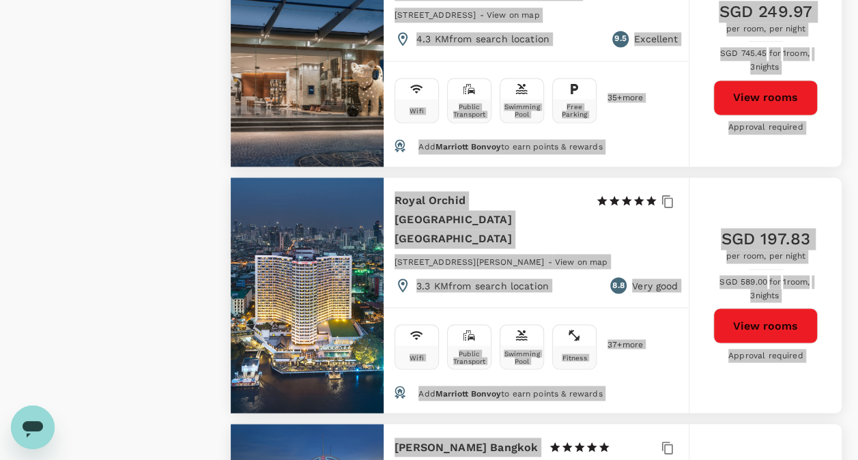
scroll to position [3708, 0]
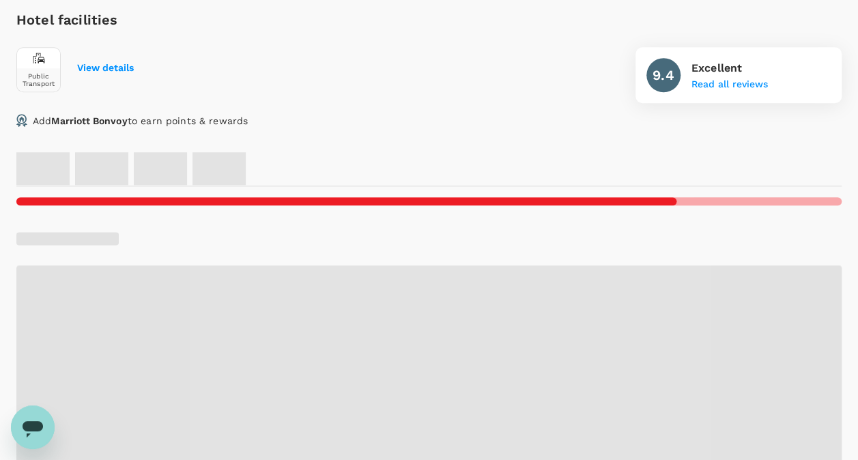
scroll to position [497, 0]
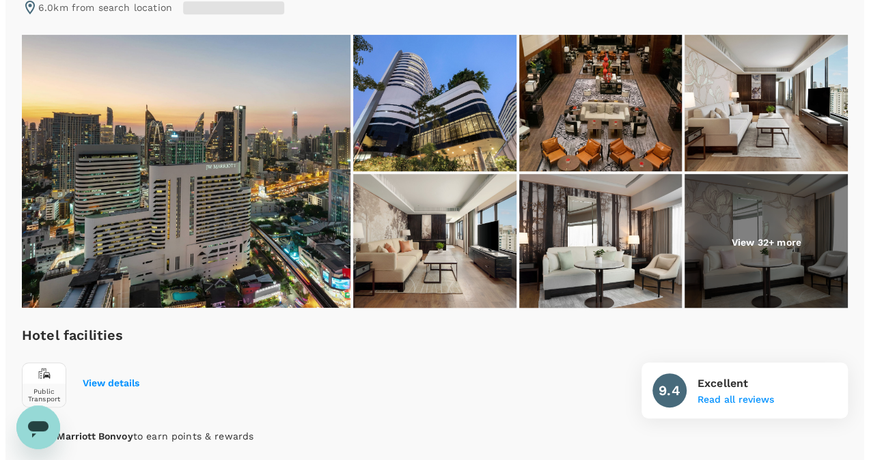
scroll to position [184, 0]
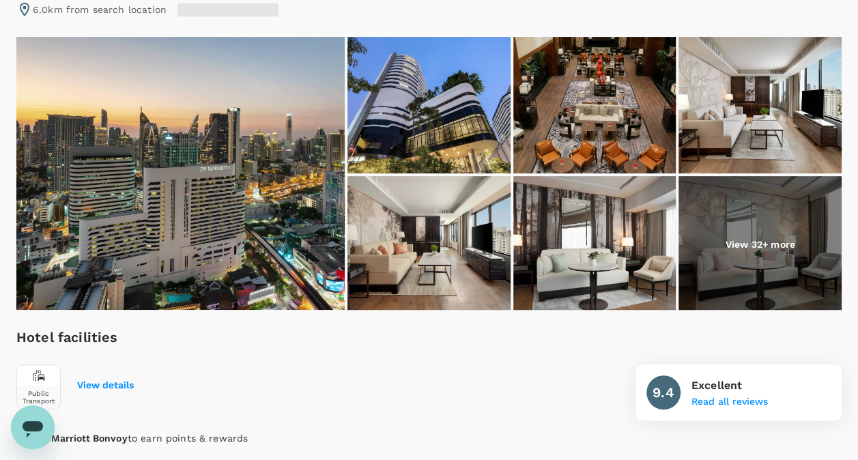
click at [222, 210] on img at bounding box center [180, 173] width 329 height 273
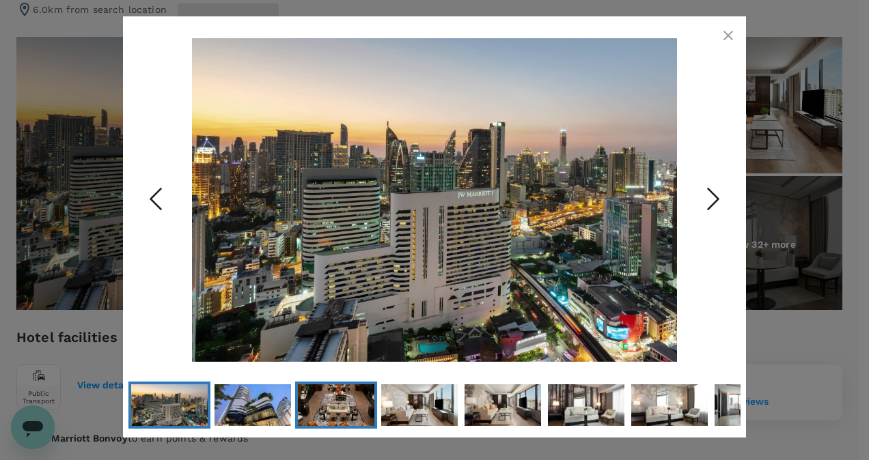
click at [348, 408] on img "Go to Slide 3" at bounding box center [336, 405] width 76 height 115
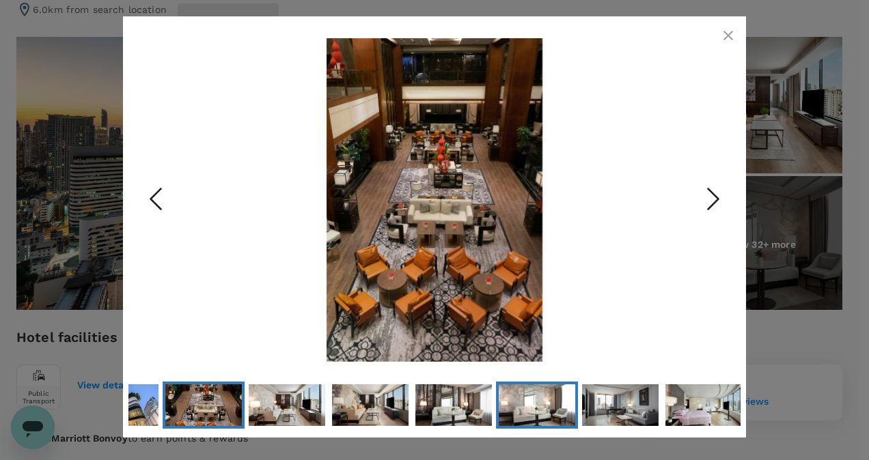
click at [520, 414] on img "Go to Slide 7" at bounding box center [537, 405] width 76 height 51
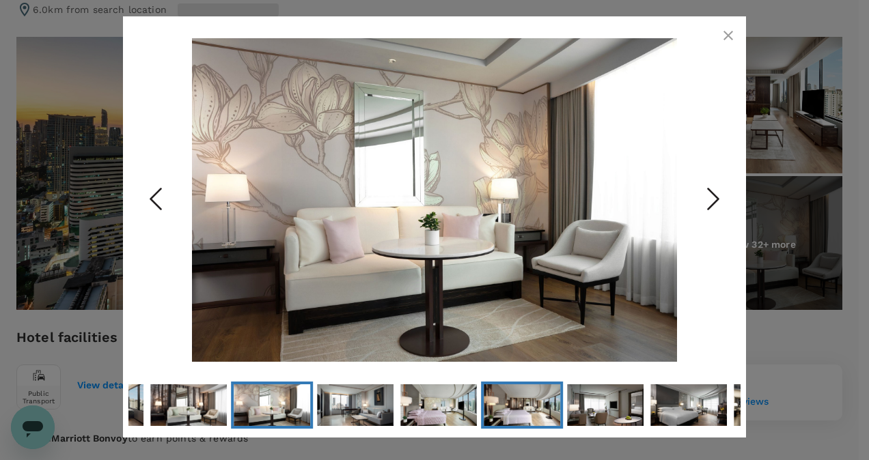
click at [526, 405] on img "Go to Slide 10" at bounding box center [522, 405] width 76 height 51
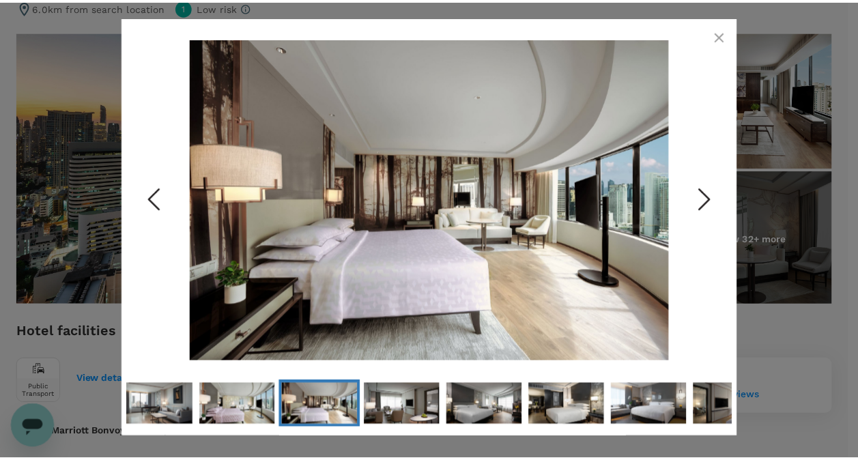
scroll to position [181, 0]
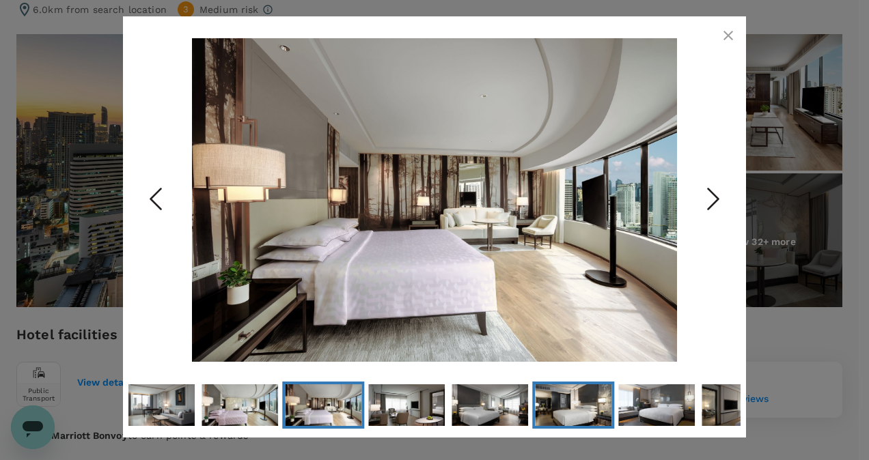
click at [540, 408] on img "Go to Slide 13" at bounding box center [573, 405] width 76 height 51
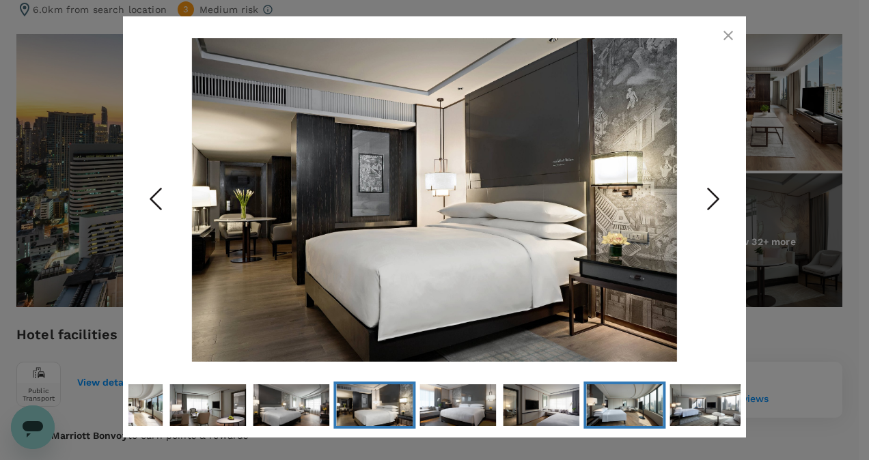
click at [611, 406] on img "Go to Slide 16" at bounding box center [624, 405] width 76 height 51
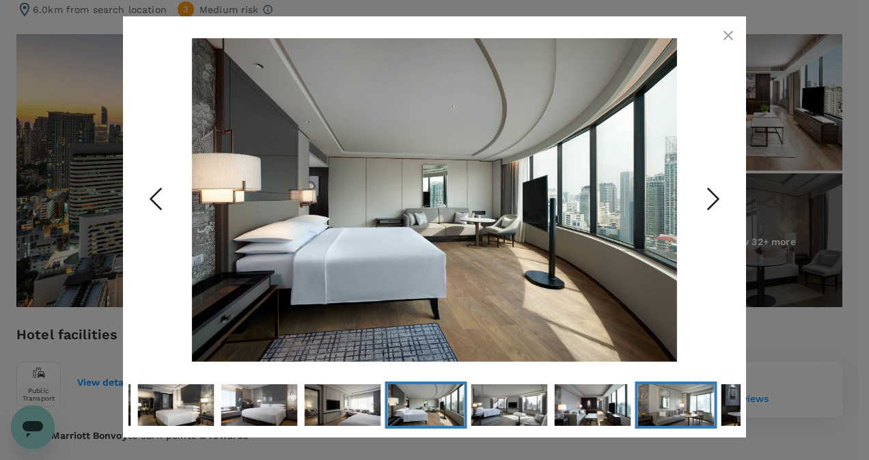
click at [660, 404] on img "Go to Slide 19" at bounding box center [675, 405] width 76 height 51
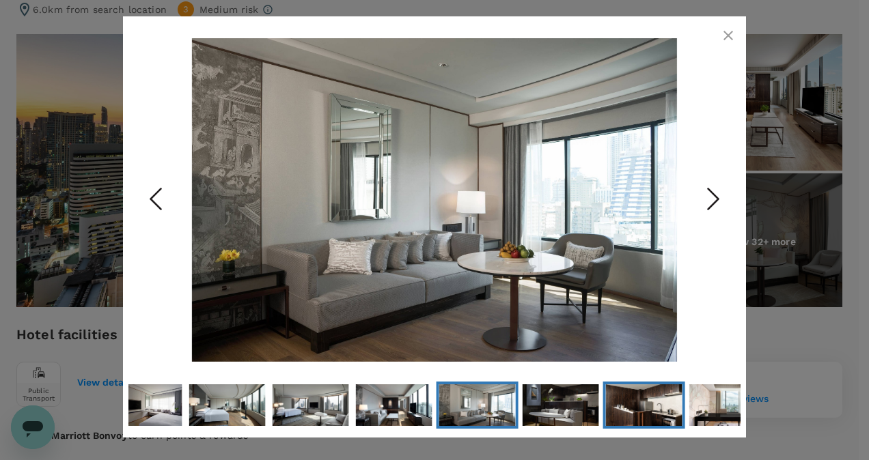
click at [662, 404] on img "Go to Slide 21" at bounding box center [644, 405] width 76 height 51
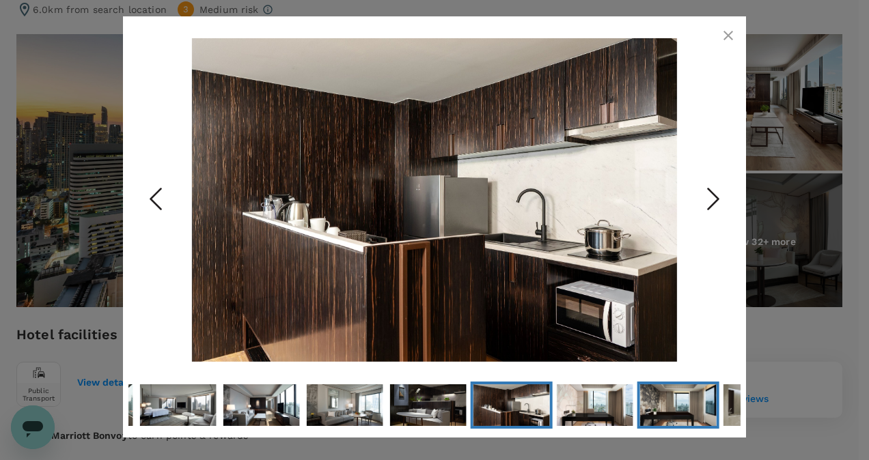
click at [662, 404] on img "Go to Slide 23" at bounding box center [678, 405] width 76 height 51
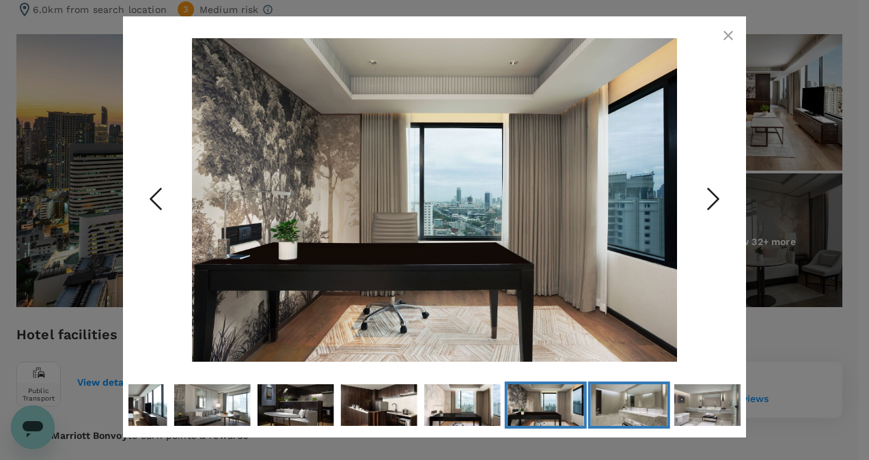
click at [662, 404] on img "Go to Slide 24" at bounding box center [629, 405] width 76 height 51
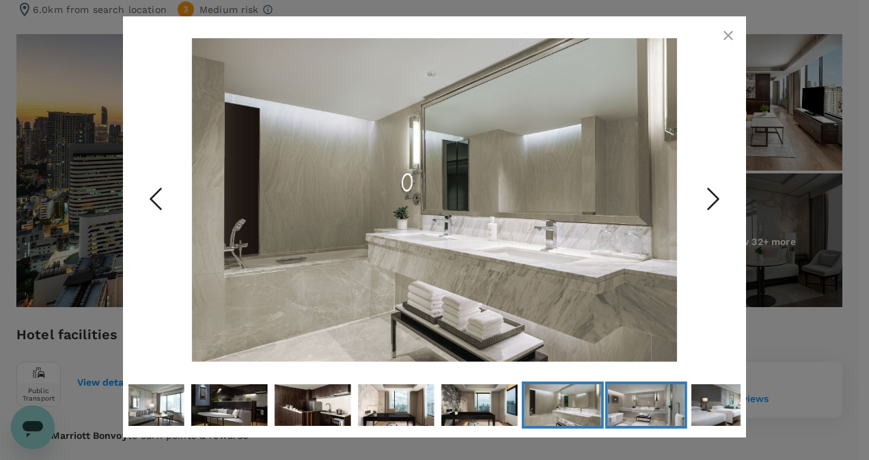
click at [662, 404] on img "Go to Slide 25" at bounding box center [646, 405] width 76 height 51
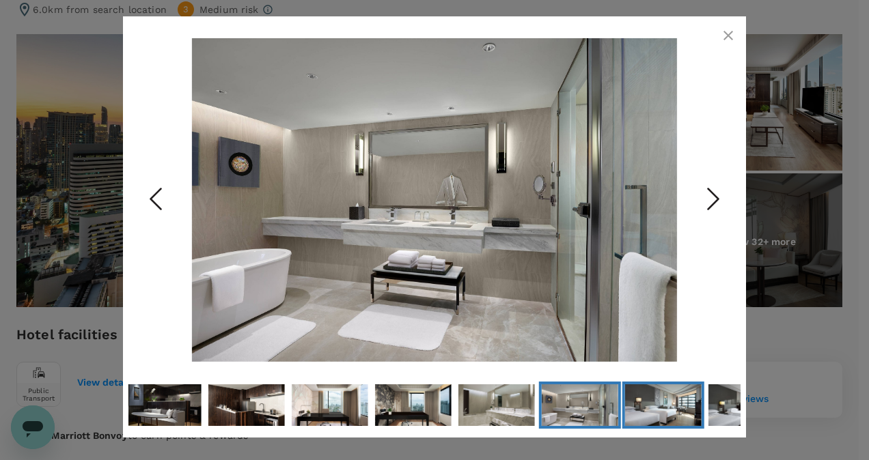
click at [662, 404] on img "Go to Slide 26" at bounding box center [663, 405] width 76 height 51
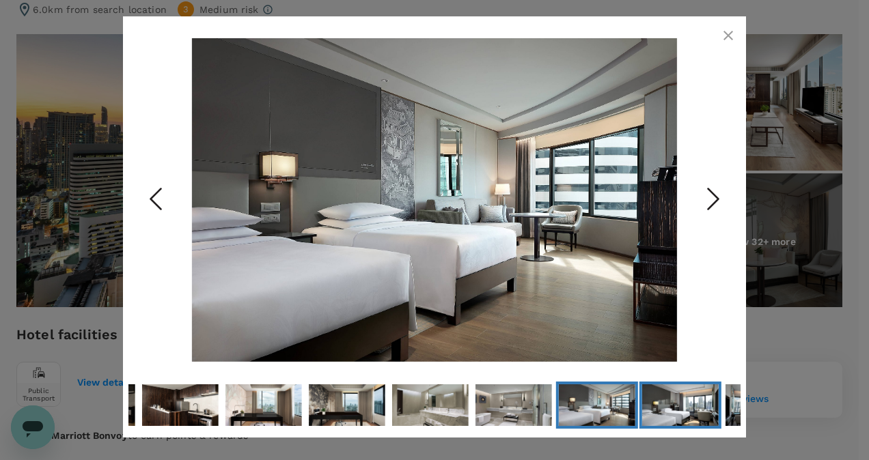
click at [673, 404] on img "Go to Slide 27" at bounding box center [680, 405] width 76 height 51
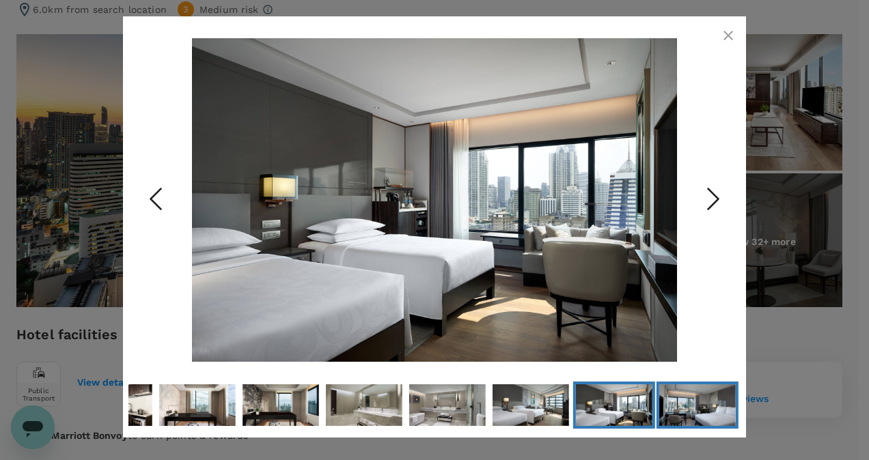
click at [673, 404] on img "Go to Slide 28" at bounding box center [697, 405] width 76 height 51
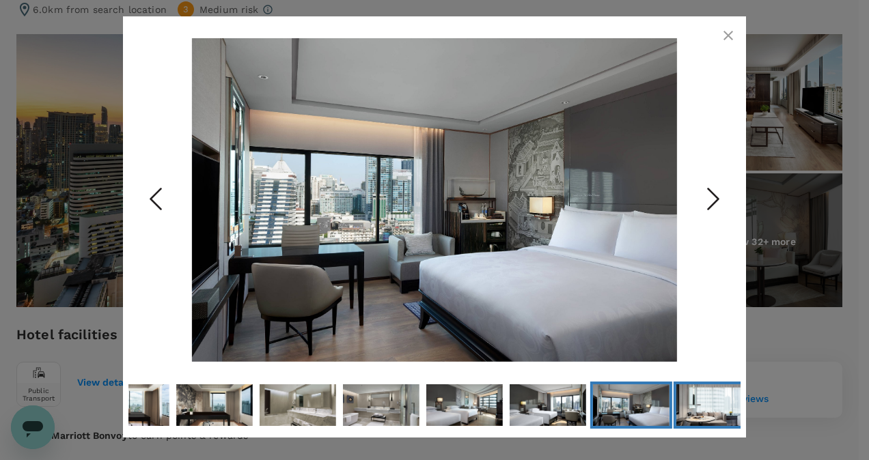
click at [673, 404] on button "Go to Slide 29" at bounding box center [714, 405] width 82 height 47
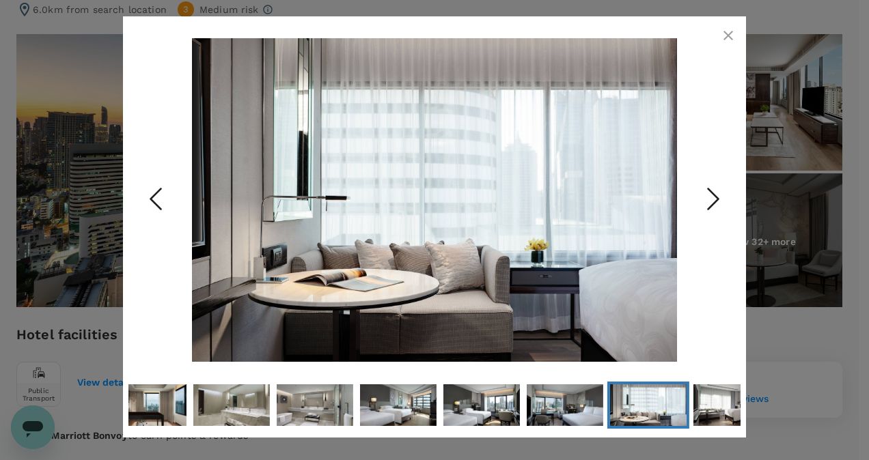
click at [673, 404] on img "Go to Slide 29" at bounding box center [648, 405] width 76 height 51
click at [699, 407] on img "Go to Slide 30" at bounding box center [731, 405] width 76 height 51
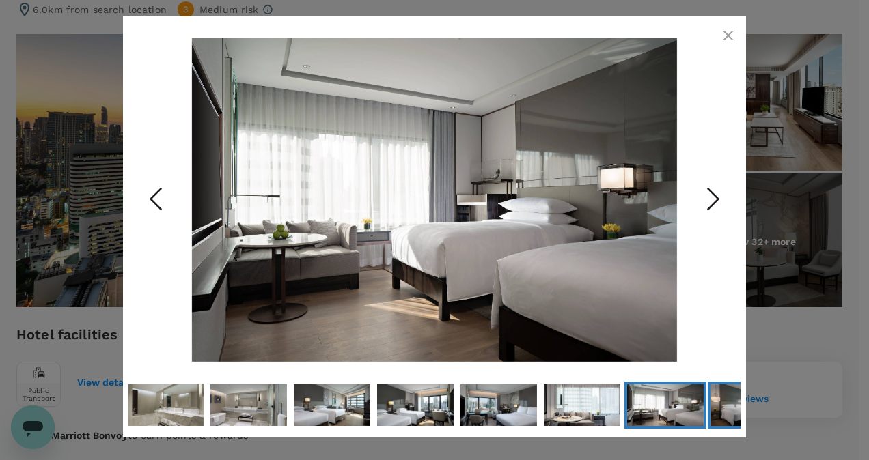
click at [713, 408] on img "Go to Slide 31" at bounding box center [748, 405] width 76 height 51
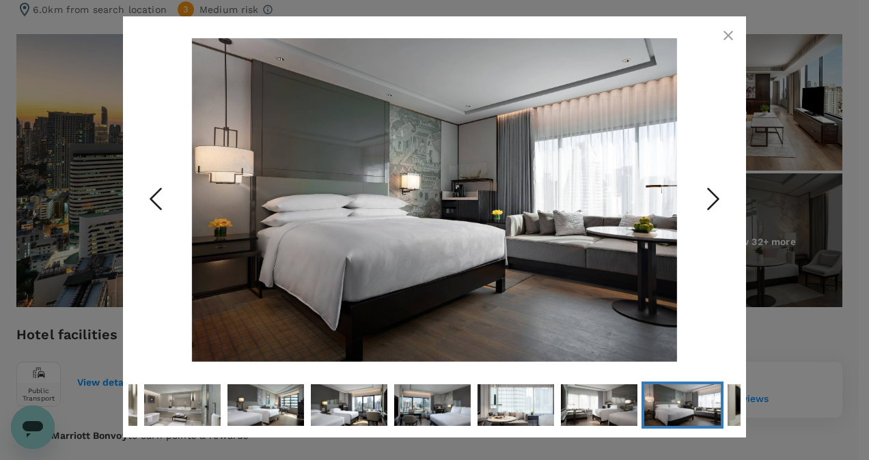
click at [713, 408] on img "Go to Slide 31" at bounding box center [682, 405] width 76 height 51
click at [729, 408] on img "Go to Slide 32" at bounding box center [765, 405] width 76 height 51
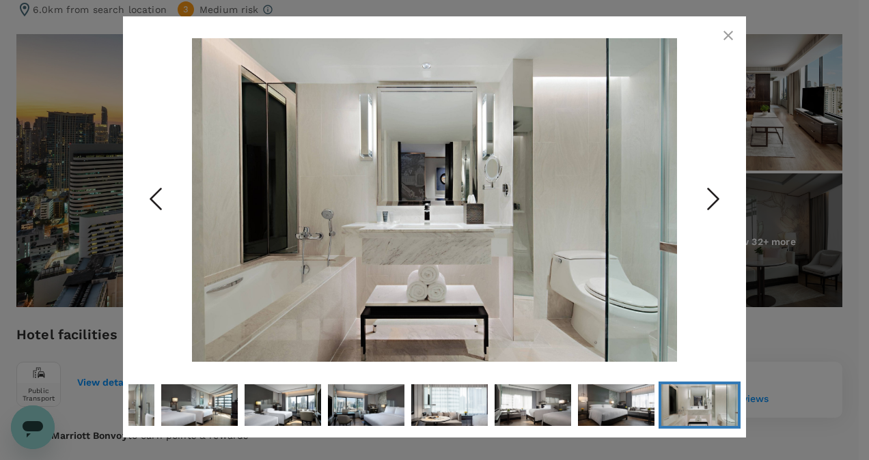
click at [715, 197] on polyline "Next Slide" at bounding box center [713, 199] width 10 height 20
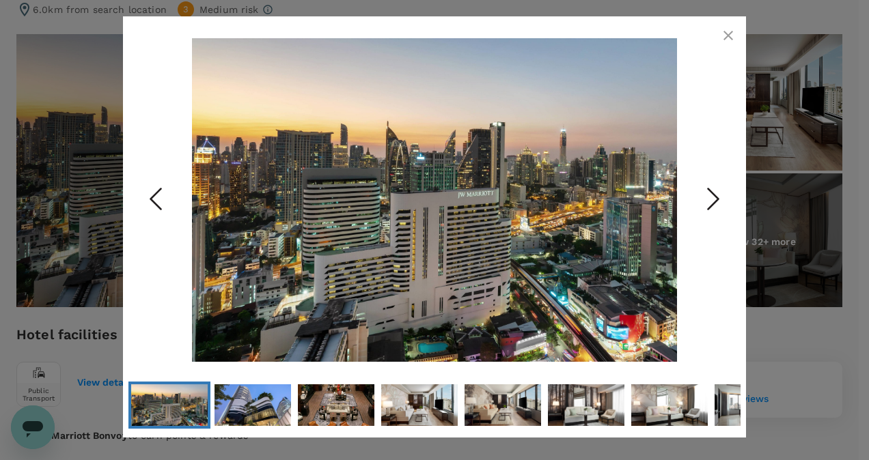
click at [715, 197] on polyline "Next Slide" at bounding box center [713, 199] width 10 height 20
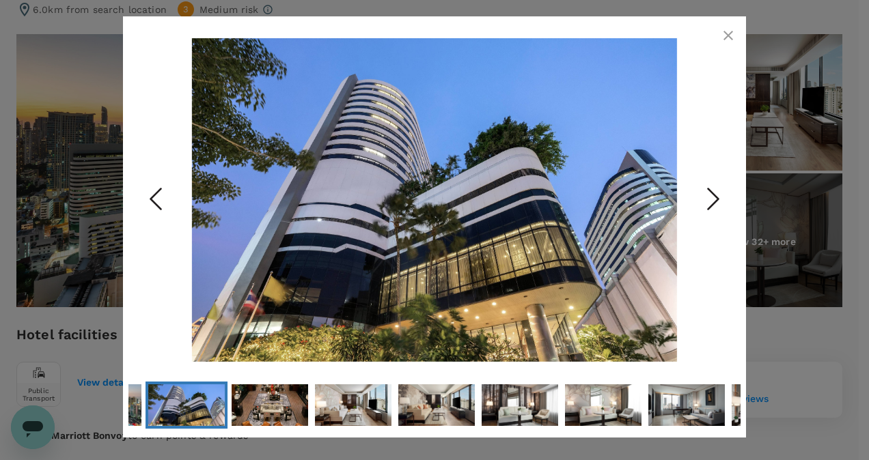
click at [715, 197] on polyline "Next Slide" at bounding box center [713, 199] width 10 height 20
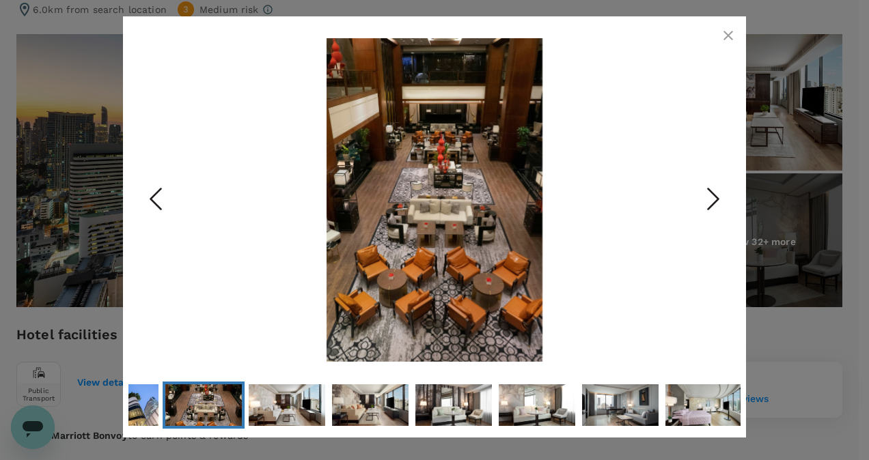
click at [715, 197] on polyline "Next Slide" at bounding box center [713, 199] width 10 height 20
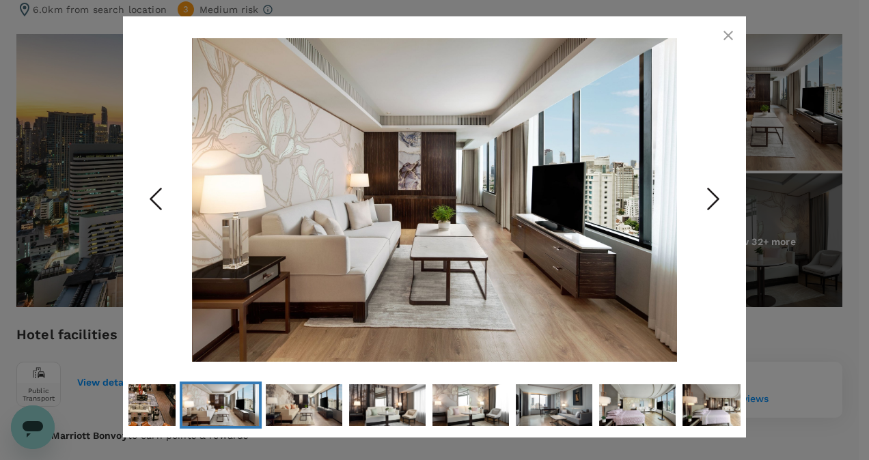
click at [725, 30] on icon "button" at bounding box center [728, 35] width 16 height 16
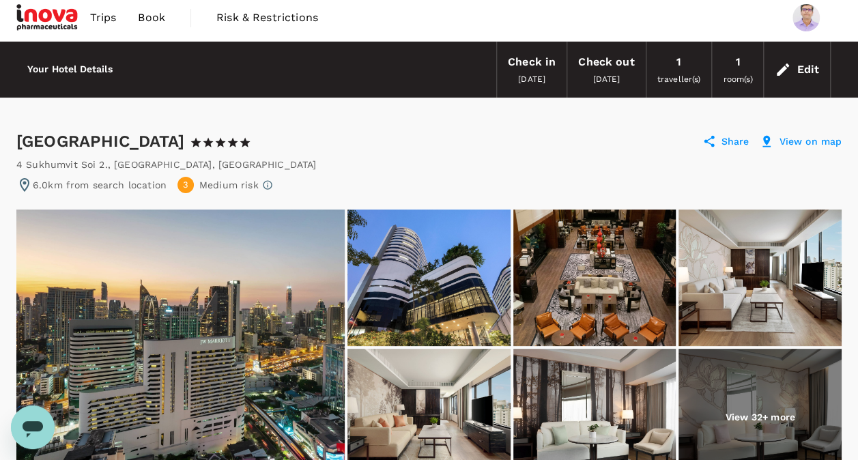
scroll to position [0, 0]
